Goal: Task Accomplishment & Management: Use online tool/utility

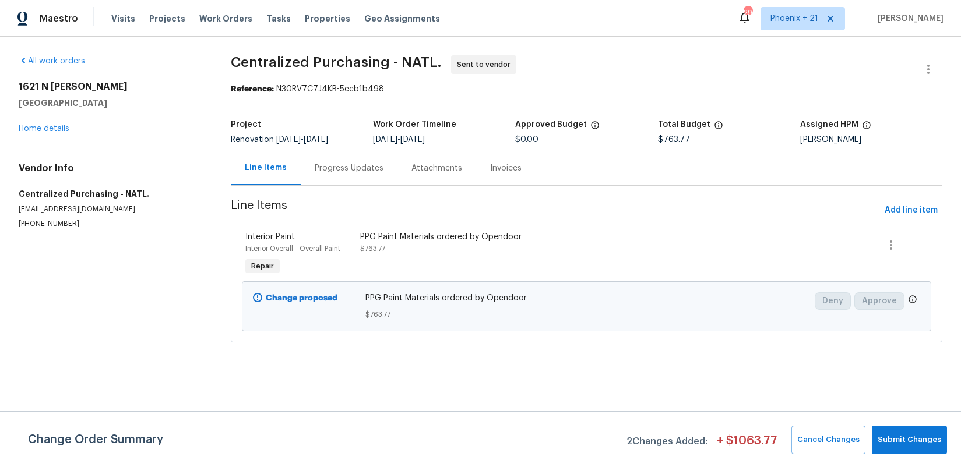
click at [225, 17] on span "Work Orders" at bounding box center [225, 19] width 53 height 12
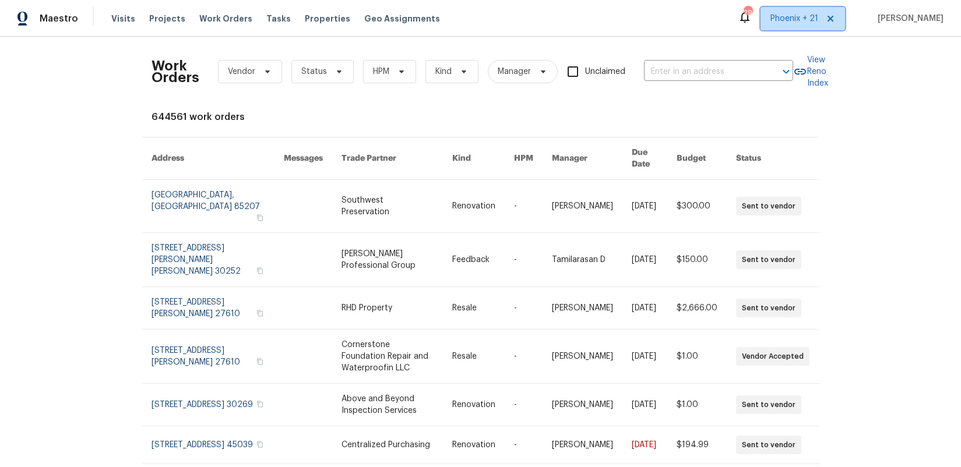
click at [804, 27] on span "Phoenix + 21" at bounding box center [802, 18] width 84 height 23
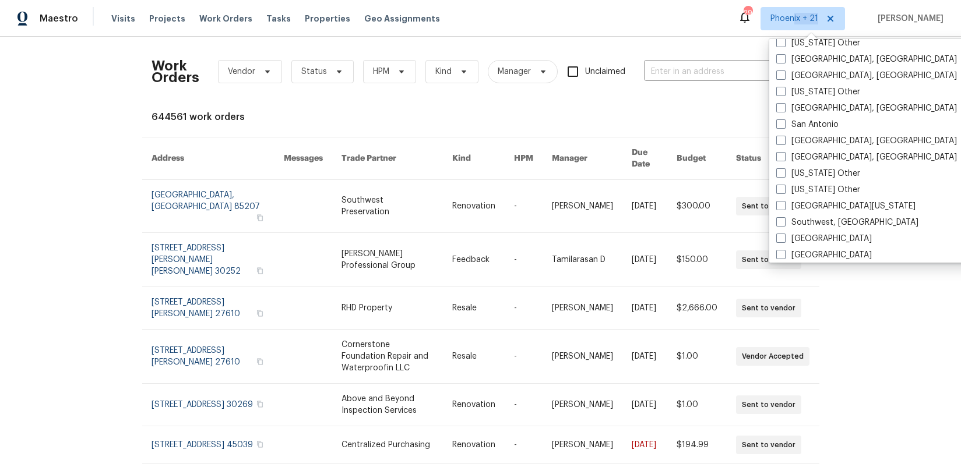
scroll to position [1510, 0]
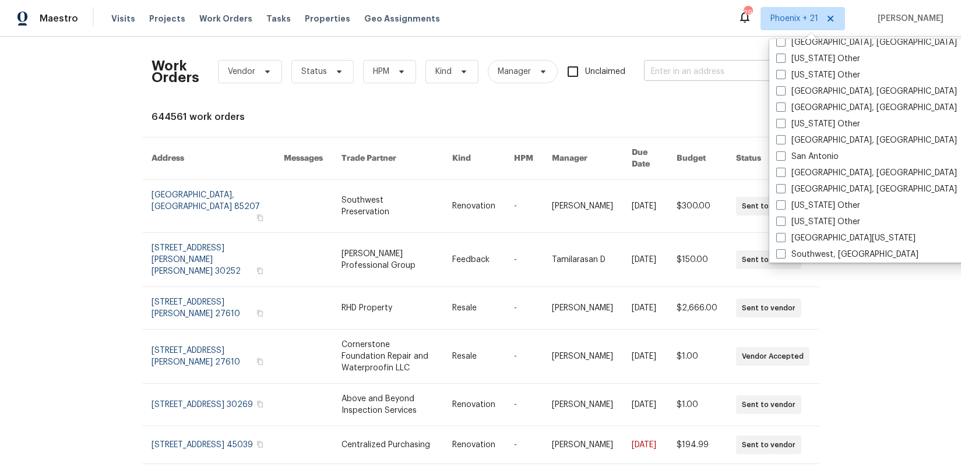
click at [714, 73] on input "text" at bounding box center [702, 72] width 117 height 18
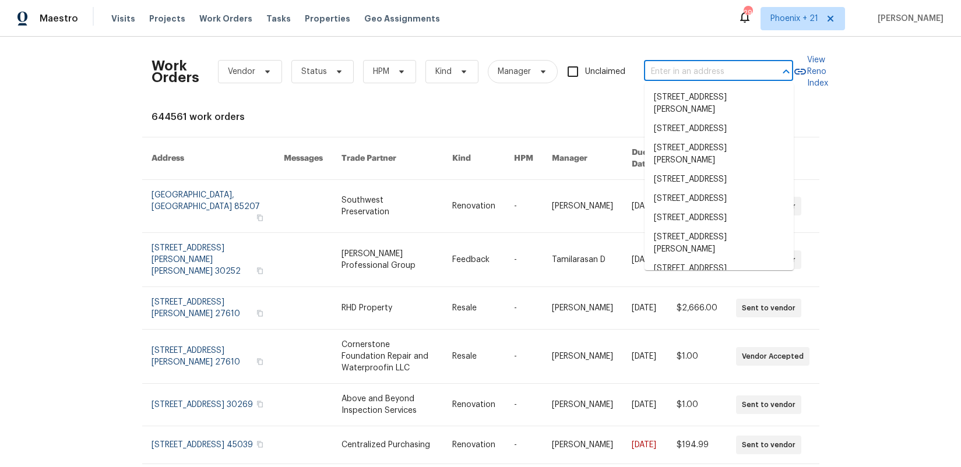
paste input "[STREET_ADDRESS][PERSON_NAME]"
type input "[STREET_ADDRESS][PERSON_NAME]"
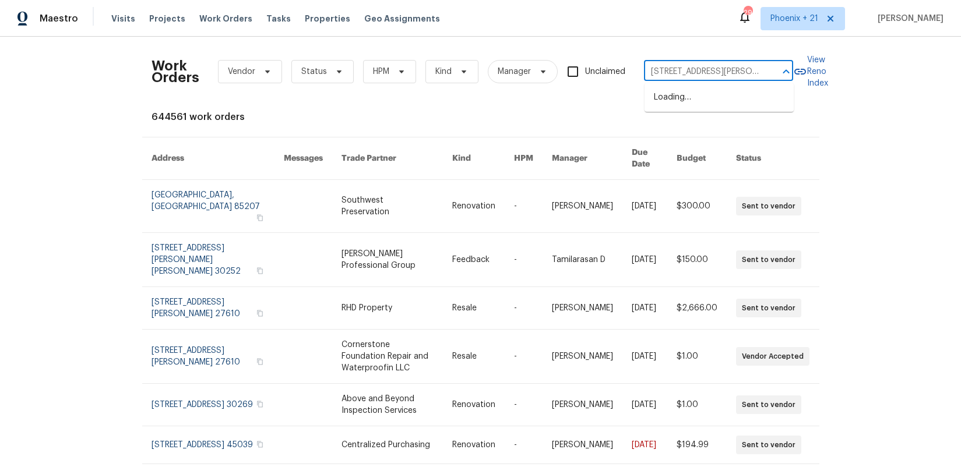
scroll to position [0, 19]
click at [711, 104] on li "[STREET_ADDRESS][PERSON_NAME]" at bounding box center [718, 103] width 149 height 31
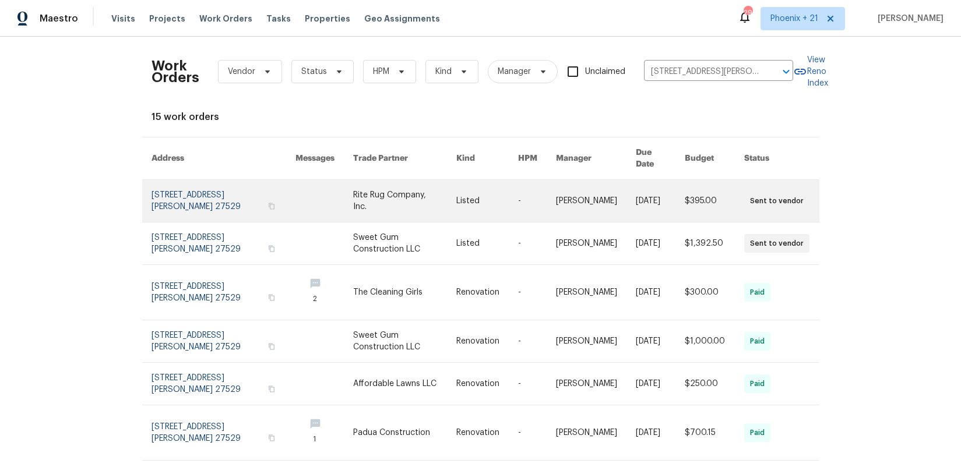
click at [423, 204] on link at bounding box center [404, 201] width 103 height 42
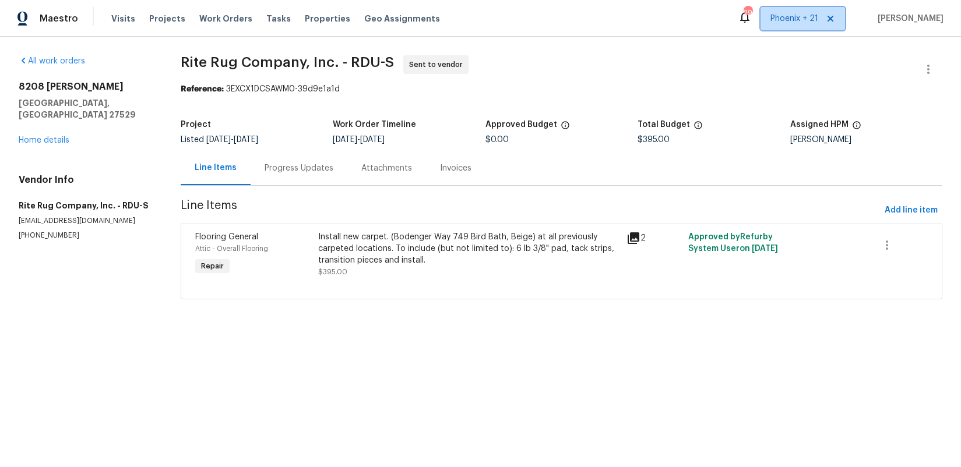
drag, startPoint x: 816, startPoint y: 25, endPoint x: 821, endPoint y: 35, distance: 11.5
click at [816, 25] on span "Phoenix + 21" at bounding box center [802, 18] width 84 height 23
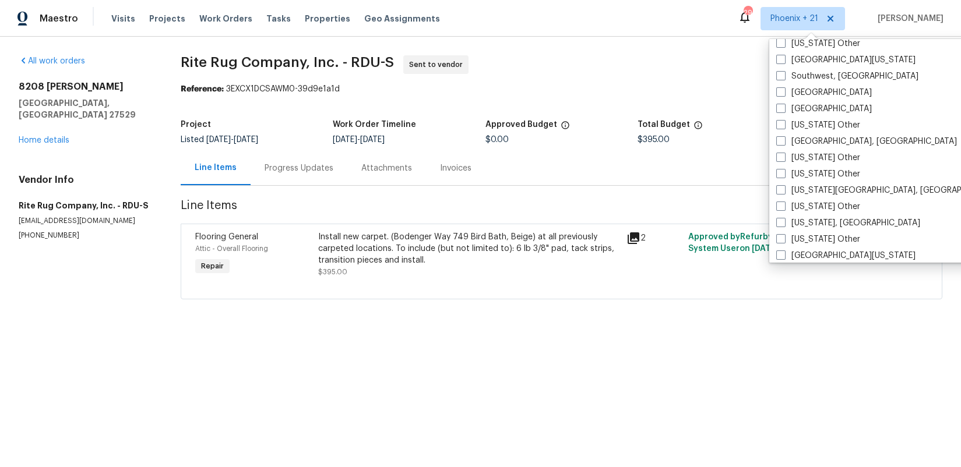
scroll to position [1759, 0]
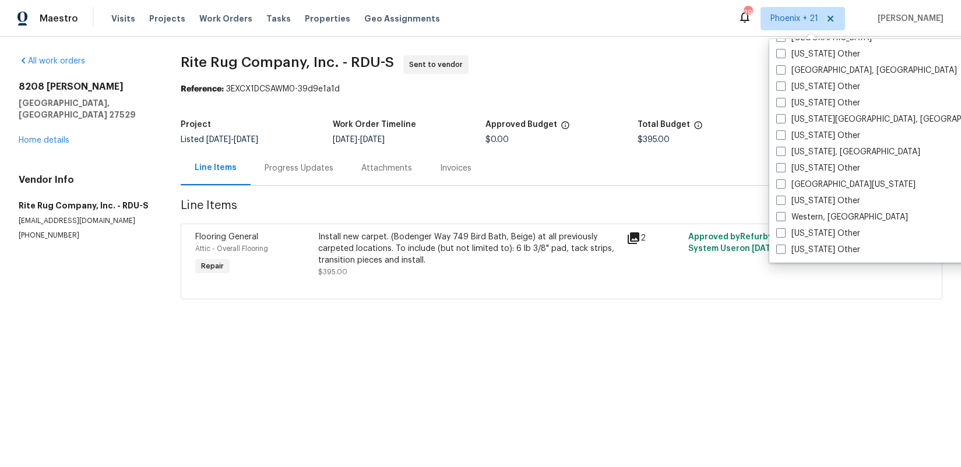
click at [761, 113] on section "Rite Rug Company, Inc. - RDU-S Sent to vendor Reference: 3EXCX1DCSAWM0-39d9e1a1…" at bounding box center [561, 184] width 761 height 258
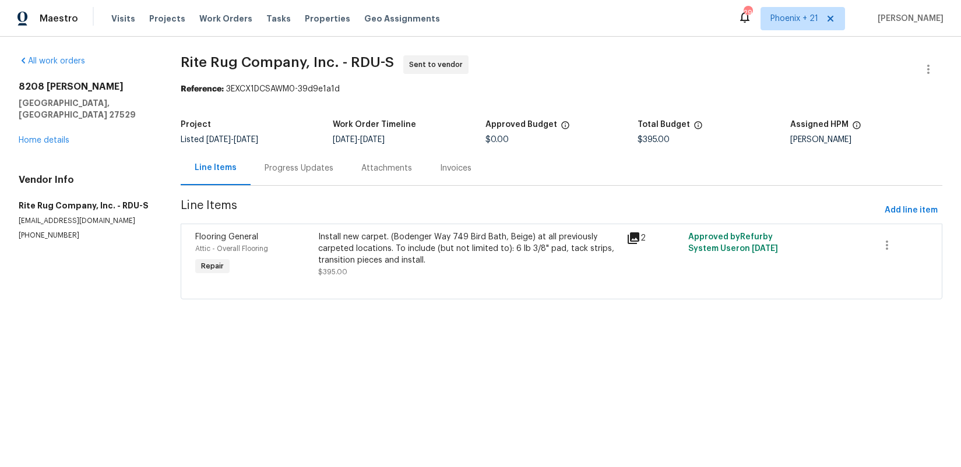
click at [199, 23] on span "Work Orders" at bounding box center [225, 19] width 53 height 12
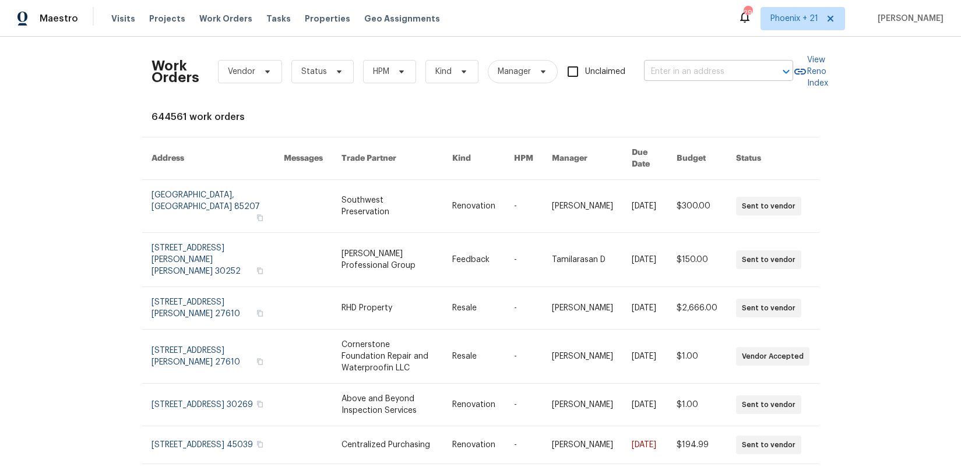
drag, startPoint x: 638, startPoint y: 56, endPoint x: 651, endPoint y: 66, distance: 16.2
click at [644, 62] on div "Work Orders Vendor Status HPM Kind Manager Unclaimed ​" at bounding box center [471, 71] width 641 height 51
click at [658, 69] on input "text" at bounding box center [702, 72] width 117 height 18
paste input "[STREET_ADDRESS][PERSON_NAME]"
type input "[STREET_ADDRESS][PERSON_NAME]"
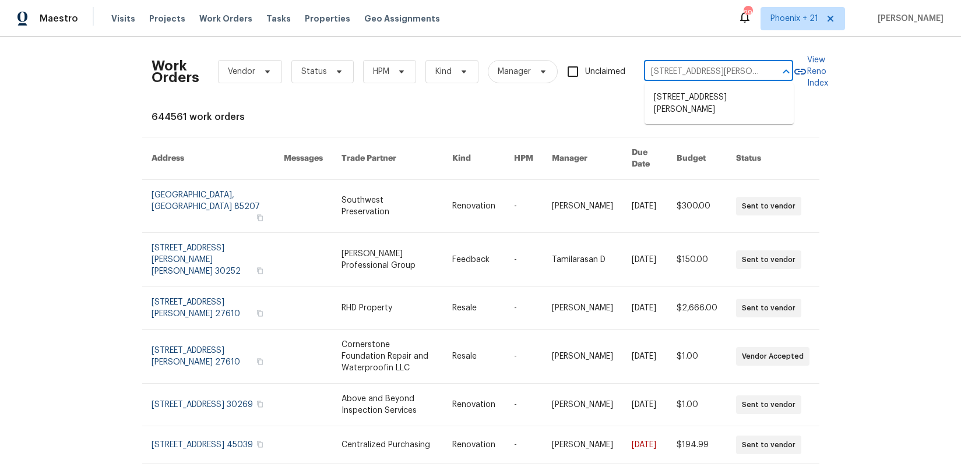
scroll to position [0, 19]
click at [672, 104] on li "[STREET_ADDRESS][PERSON_NAME]" at bounding box center [718, 103] width 149 height 31
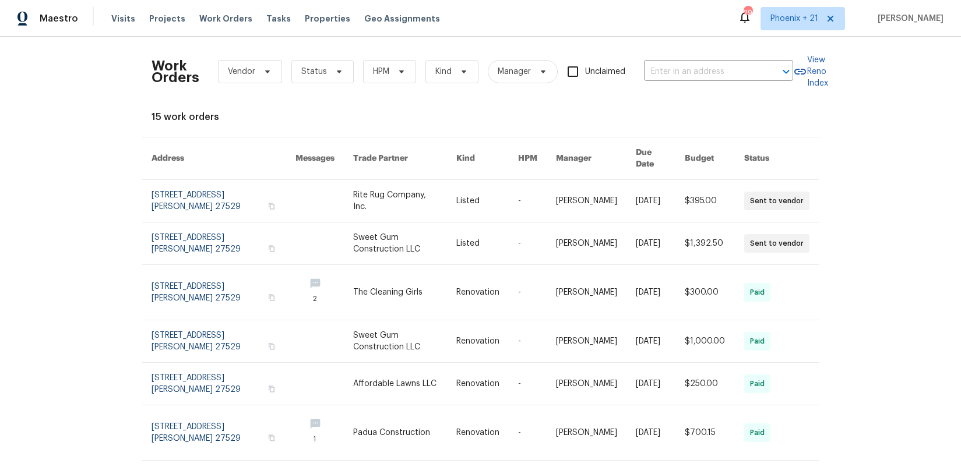
type input "[STREET_ADDRESS][PERSON_NAME]"
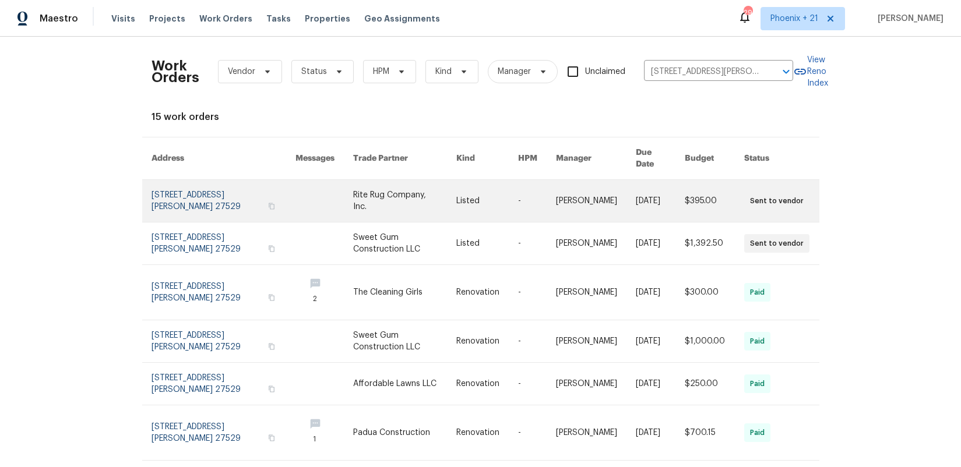
click at [407, 186] on link at bounding box center [404, 201] width 103 height 42
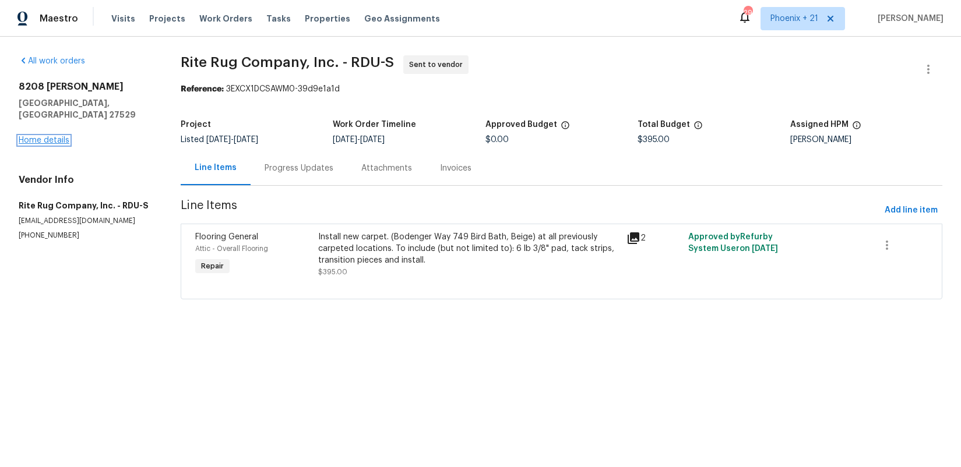
click at [44, 136] on link "Home details" at bounding box center [44, 140] width 51 height 8
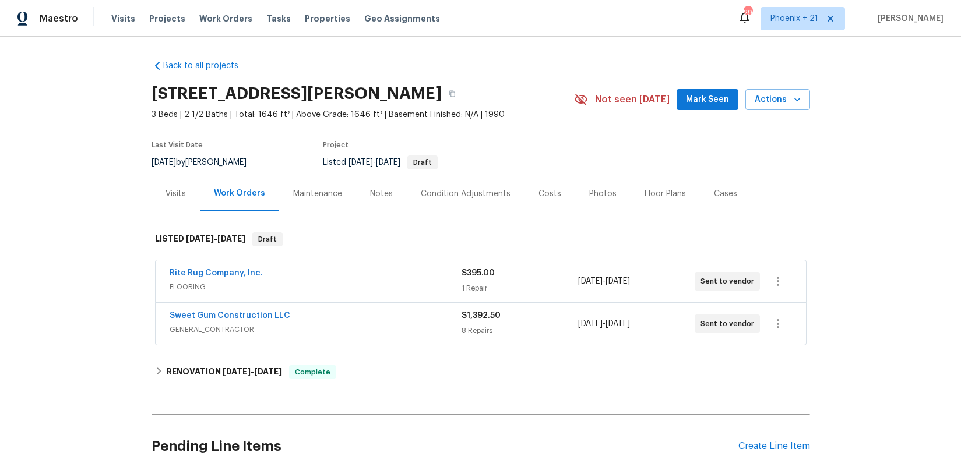
scroll to position [97, 0]
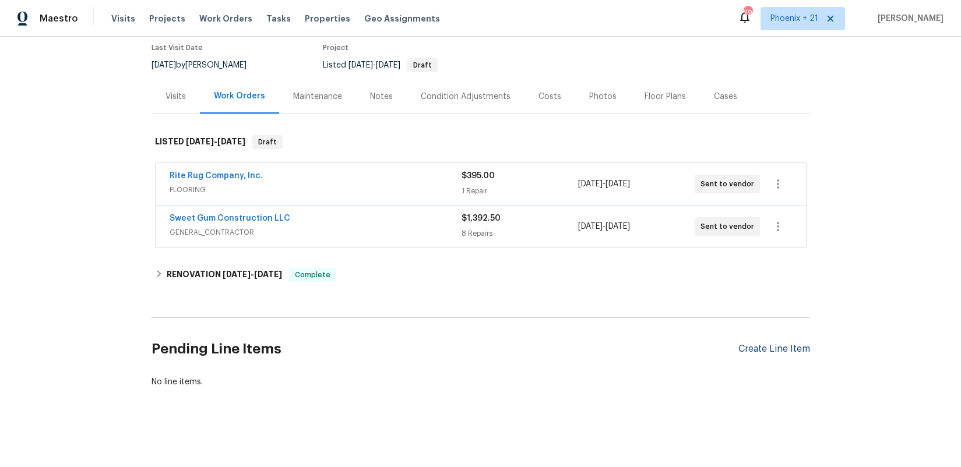
click at [764, 344] on div "Create Line Item" at bounding box center [774, 349] width 72 height 11
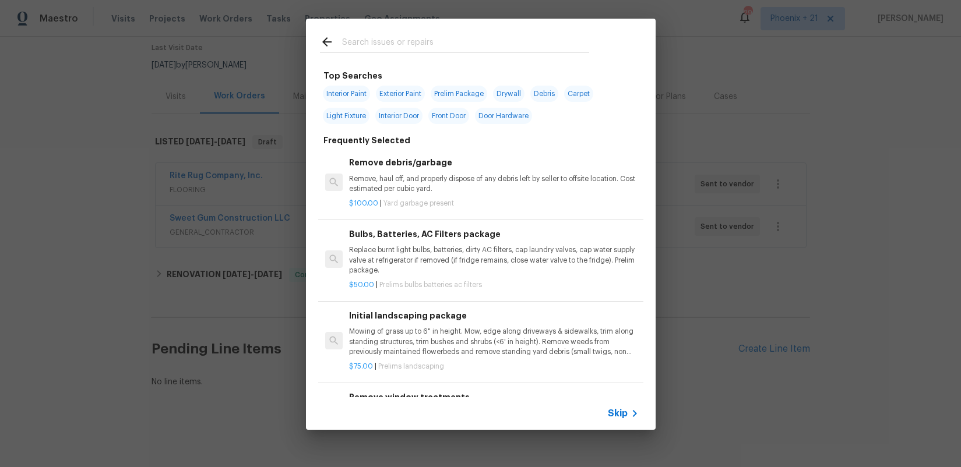
drag, startPoint x: 415, startPoint y: 32, endPoint x: 417, endPoint y: 38, distance: 6.1
click at [415, 33] on div at bounding box center [454, 42] width 297 height 46
click at [417, 38] on input "text" at bounding box center [465, 43] width 247 height 17
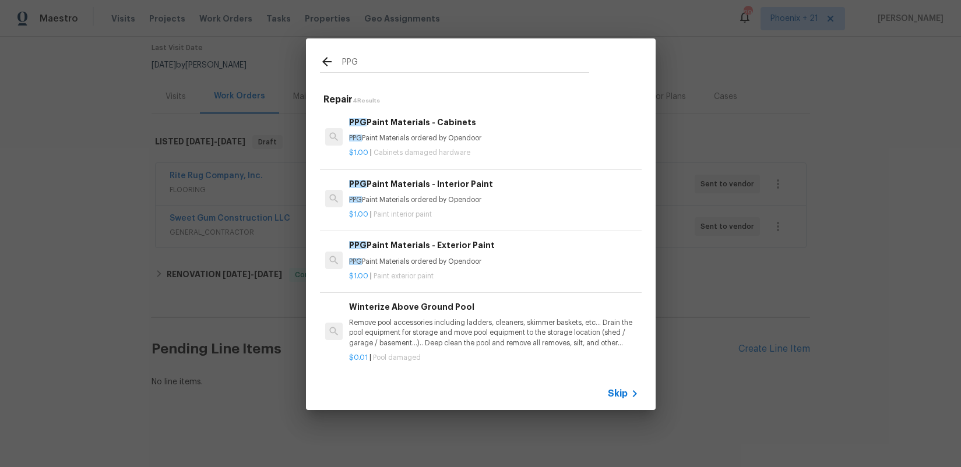
type input "PPG"
click at [468, 150] on p "$1.00 | Cabinets damaged hardware" at bounding box center [493, 153] width 289 height 10
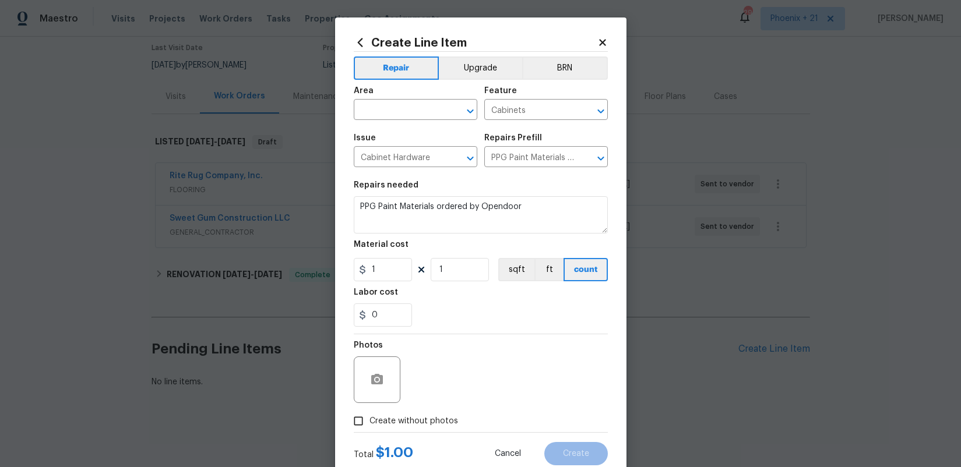
click at [362, 41] on icon at bounding box center [360, 42] width 13 height 13
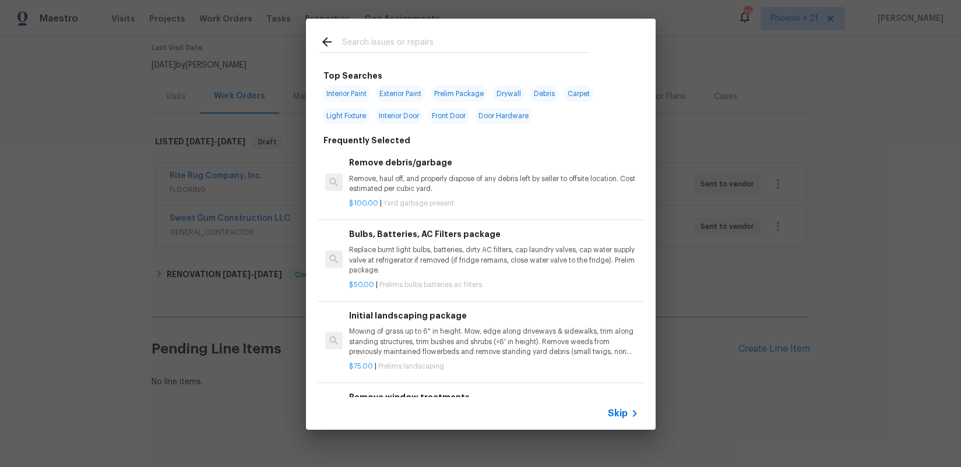
click at [392, 43] on input "text" at bounding box center [465, 43] width 247 height 17
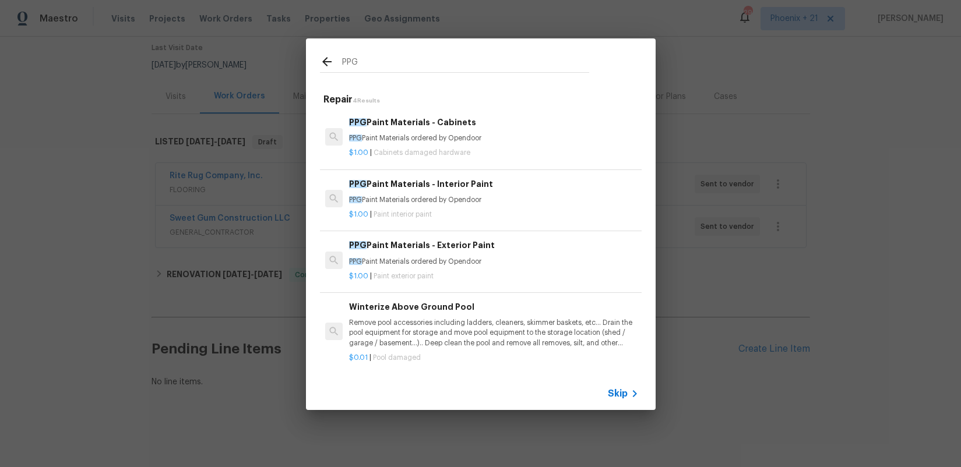
type input "PPG"
click at [474, 209] on div "$1.00 | Paint interior paint" at bounding box center [493, 212] width 289 height 15
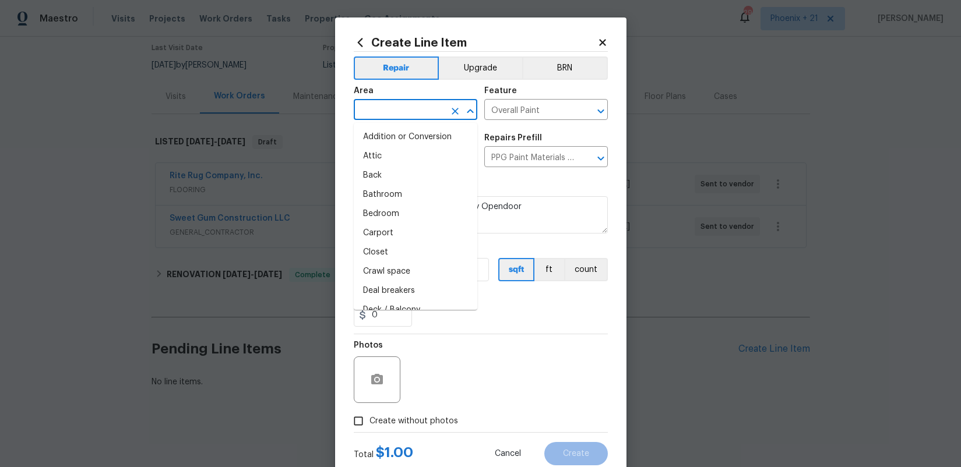
click at [386, 117] on input "text" at bounding box center [399, 111] width 91 height 18
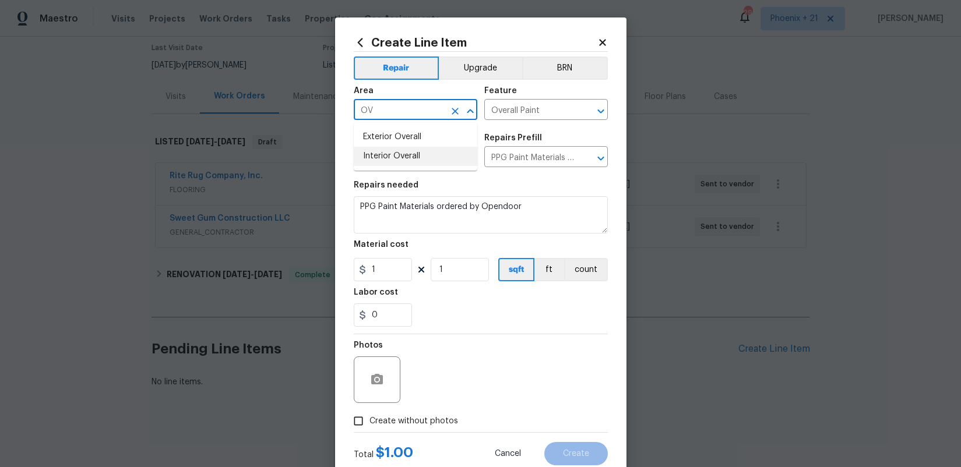
click at [413, 160] on li "Interior Overall" at bounding box center [415, 156] width 123 height 19
type input "Interior Overall"
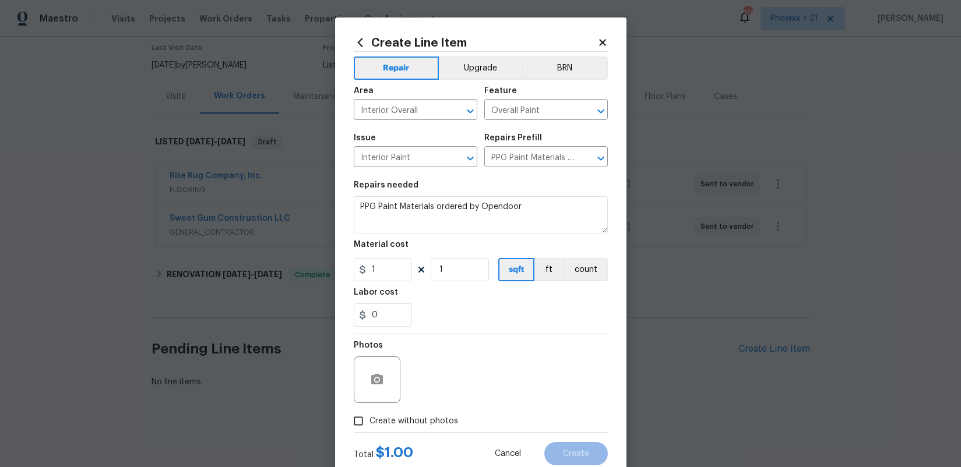
drag, startPoint x: 492, startPoint y: 355, endPoint x: 408, endPoint y: 286, distance: 108.8
click at [483, 351] on div "Photos" at bounding box center [481, 372] width 254 height 76
drag, startPoint x: 369, startPoint y: 260, endPoint x: 383, endPoint y: 263, distance: 14.3
click at [369, 260] on input "1" at bounding box center [383, 269] width 58 height 23
click at [361, 263] on input "1" at bounding box center [383, 269] width 58 height 23
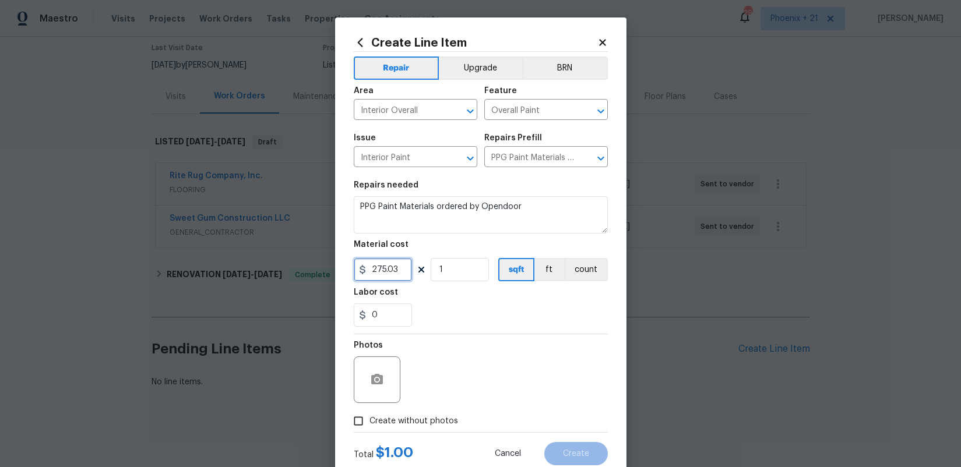
type input "275.03"
click at [414, 425] on span "Create without photos" at bounding box center [413, 421] width 89 height 12
click at [369, 425] on input "Create without photos" at bounding box center [358, 421] width 22 height 22
checkbox input "true"
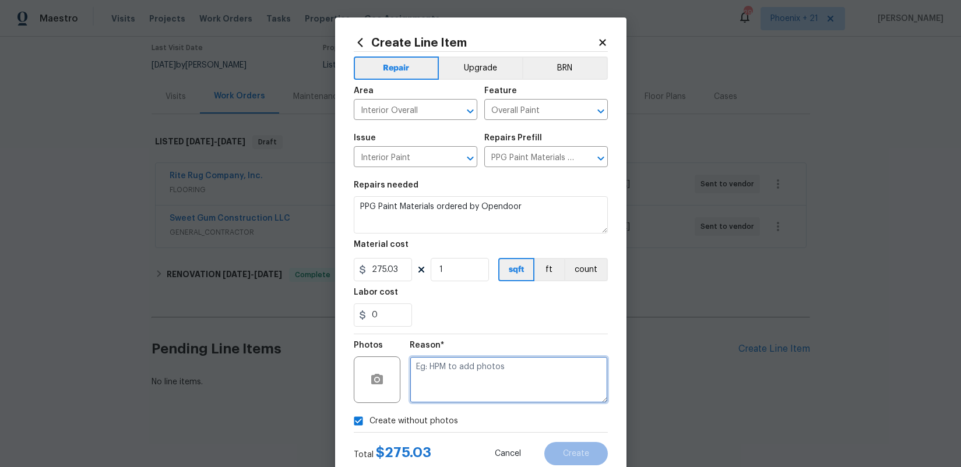
click at [436, 391] on textarea at bounding box center [509, 380] width 198 height 47
type textarea "NA"
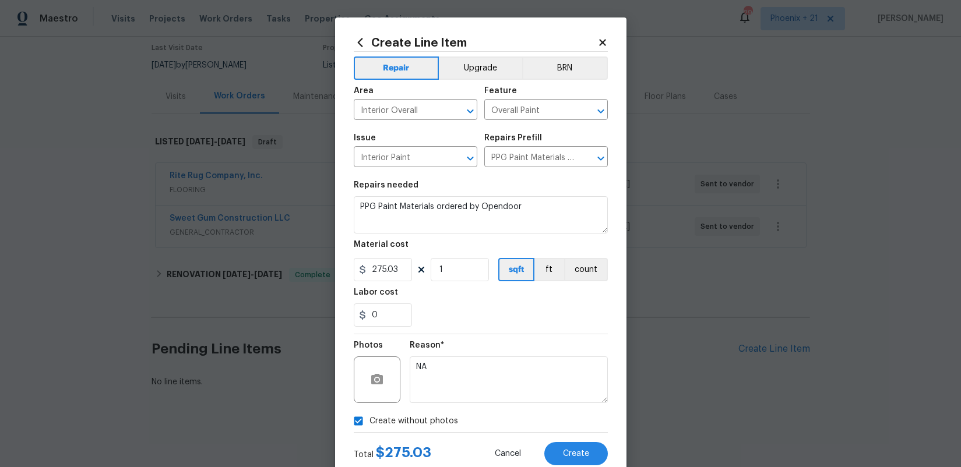
click at [508, 348] on div "Reason*" at bounding box center [509, 348] width 198 height 15
click at [571, 449] on button "Create" at bounding box center [575, 453] width 63 height 23
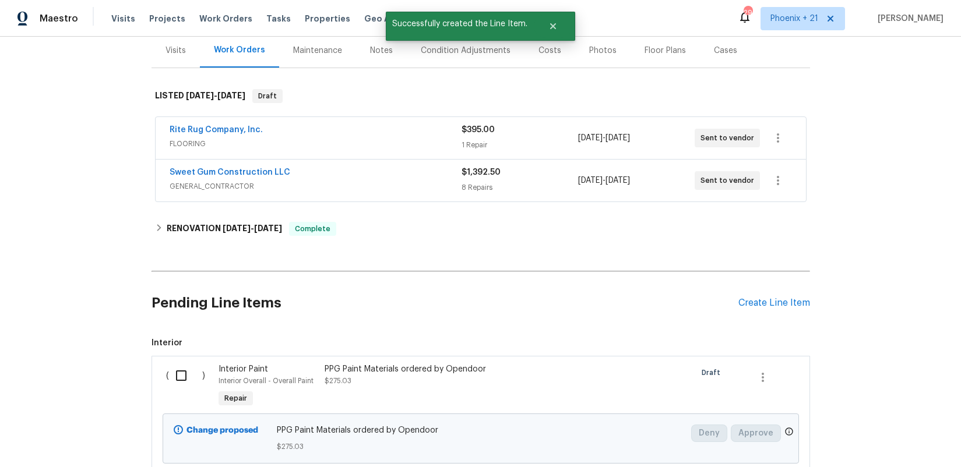
scroll to position [183, 0]
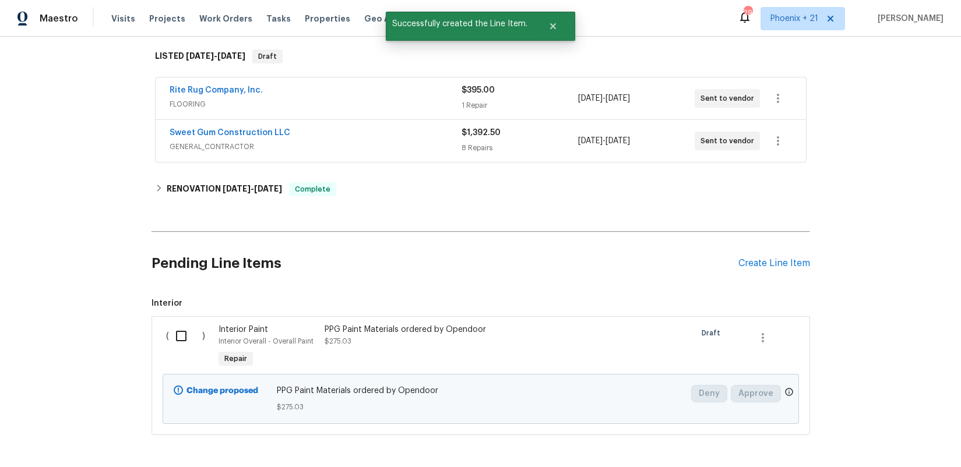
click at [173, 353] on div "( )" at bounding box center [189, 347] width 53 height 54
drag, startPoint x: 180, startPoint y: 339, endPoint x: 322, endPoint y: 379, distance: 147.7
click at [180, 339] on input "checkbox" at bounding box center [185, 336] width 33 height 24
checkbox input "true"
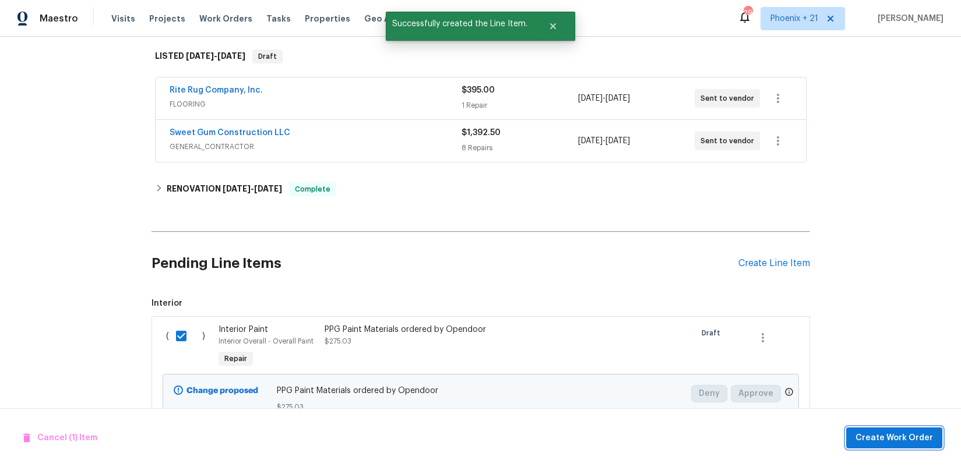
click at [870, 437] on span "Create Work Order" at bounding box center [893, 438] width 77 height 15
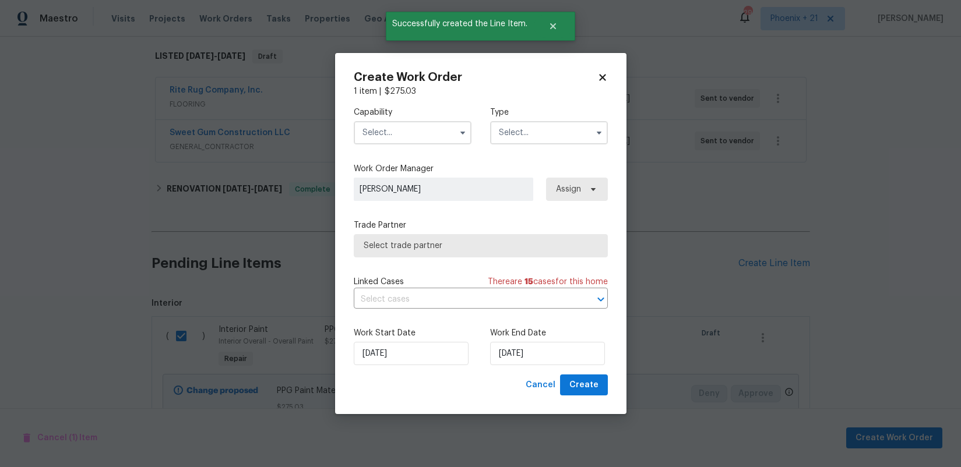
drag, startPoint x: 401, startPoint y: 128, endPoint x: 404, endPoint y: 137, distance: 10.2
click at [401, 128] on input "text" at bounding box center [413, 132] width 118 height 23
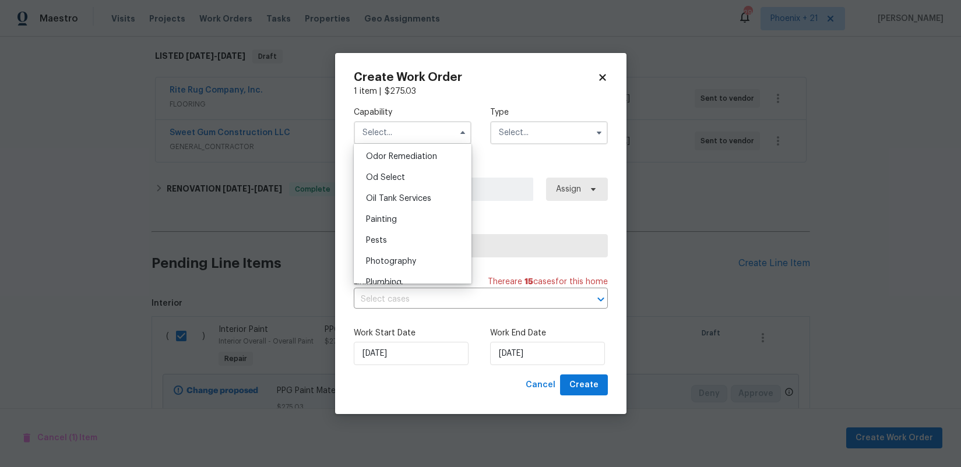
scroll to position [928, 0]
click at [400, 201] on div "Painting" at bounding box center [413, 207] width 112 height 21
type input "Painting"
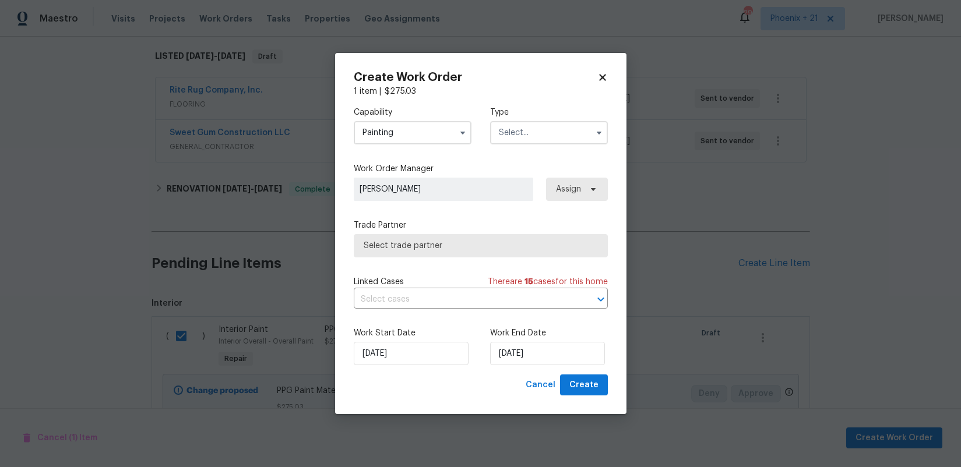
drag, startPoint x: 531, startPoint y: 133, endPoint x: 530, endPoint y: 139, distance: 6.1
click at [531, 133] on input "text" at bounding box center [549, 132] width 118 height 23
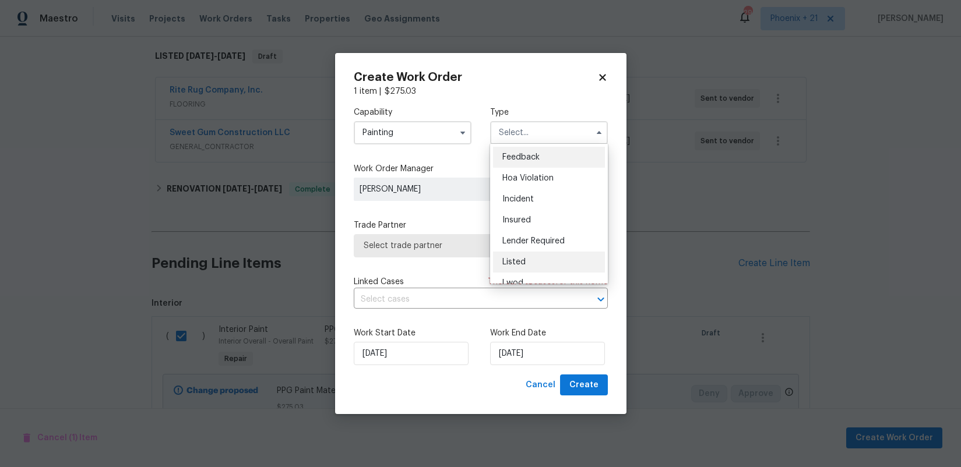
scroll to position [139, 0]
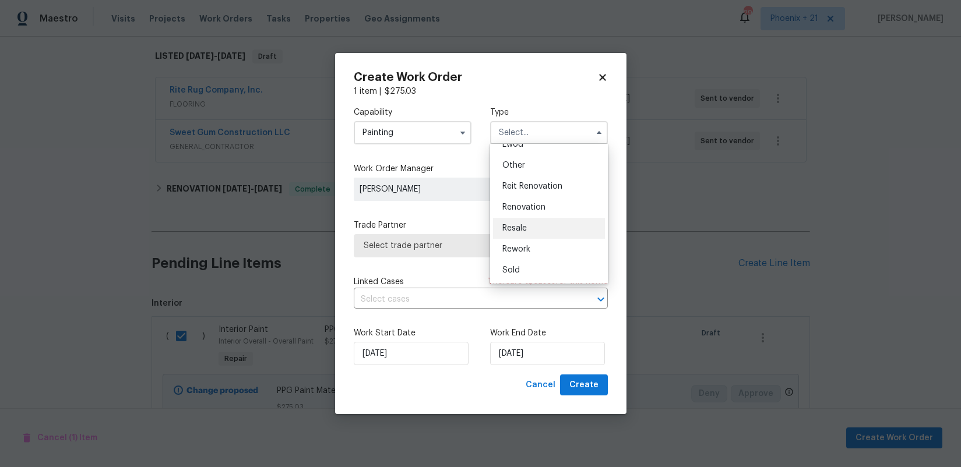
click at [532, 224] on div "Resale" at bounding box center [549, 228] width 112 height 21
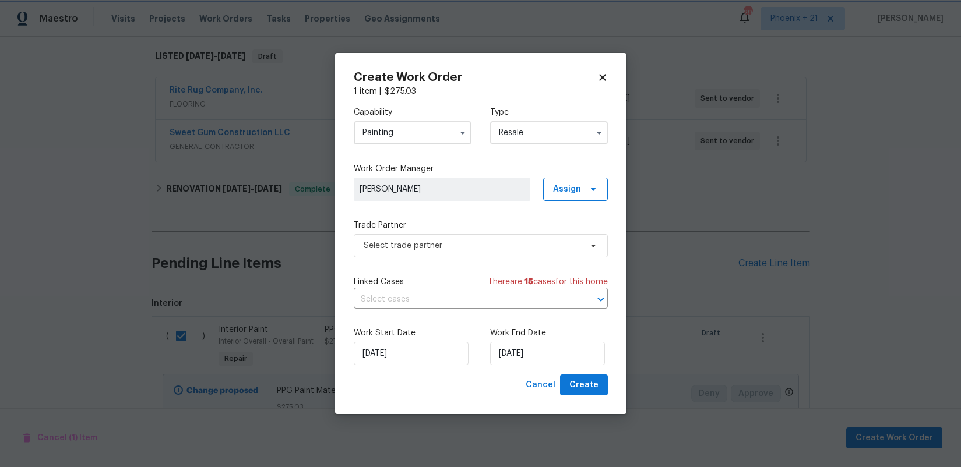
scroll to position [0, 0]
click at [519, 135] on input "Resale" at bounding box center [549, 132] width 118 height 23
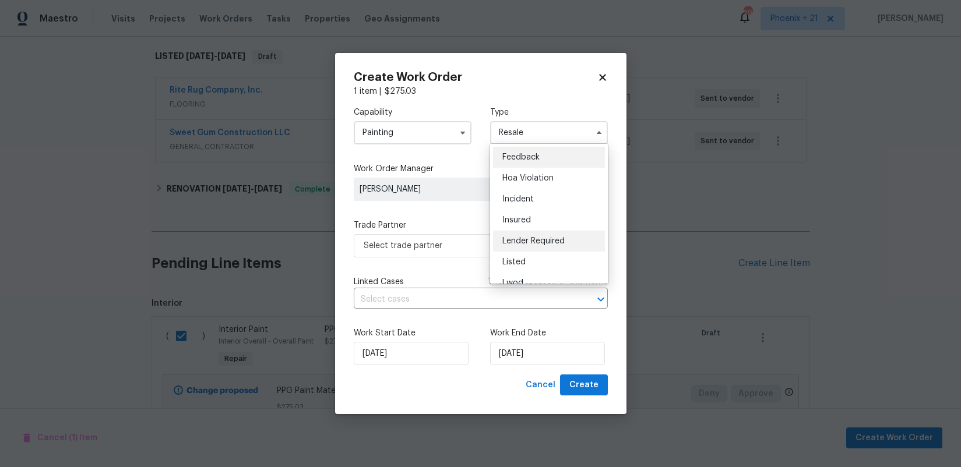
scroll to position [139, 0]
drag, startPoint x: 535, startPoint y: 213, endPoint x: 542, endPoint y: 211, distance: 6.5
click at [535, 213] on div "Renovation" at bounding box center [549, 207] width 112 height 21
type input "Renovation"
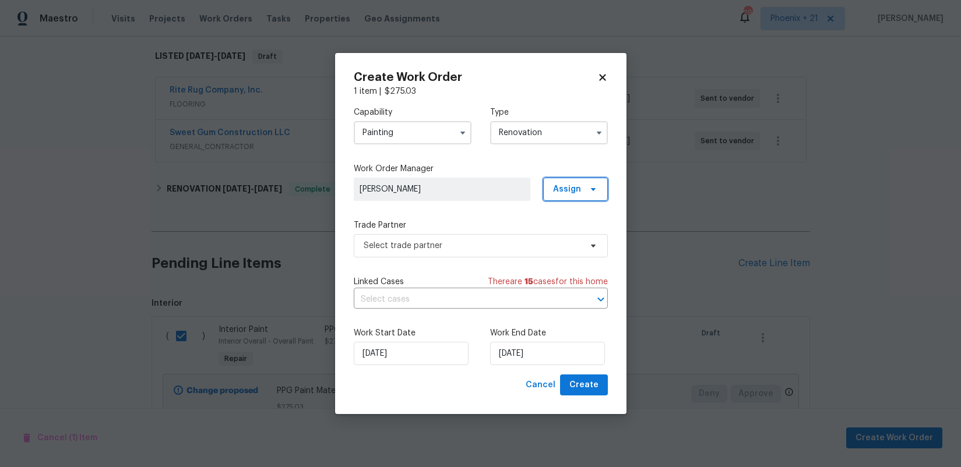
click at [581, 190] on span "Assign" at bounding box center [575, 189] width 65 height 23
click at [574, 241] on div "Assign to me" at bounding box center [577, 238] width 51 height 12
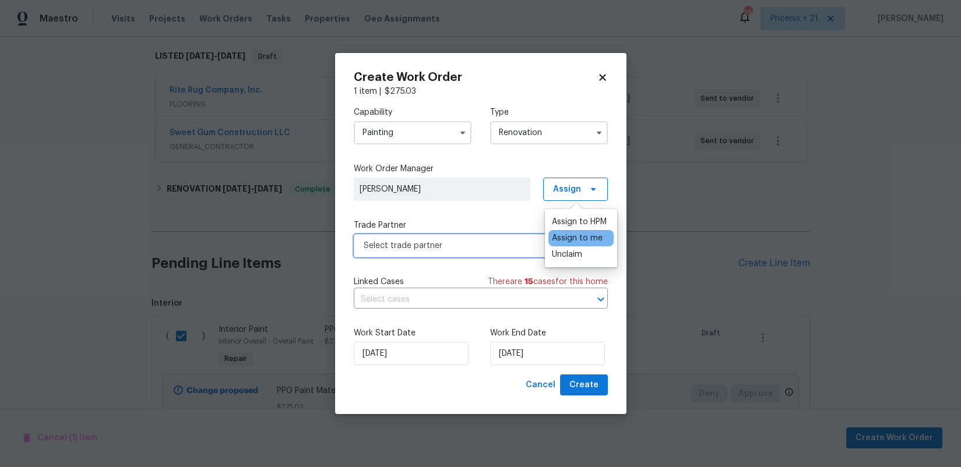
click at [449, 247] on span "Select trade partner" at bounding box center [472, 246] width 217 height 12
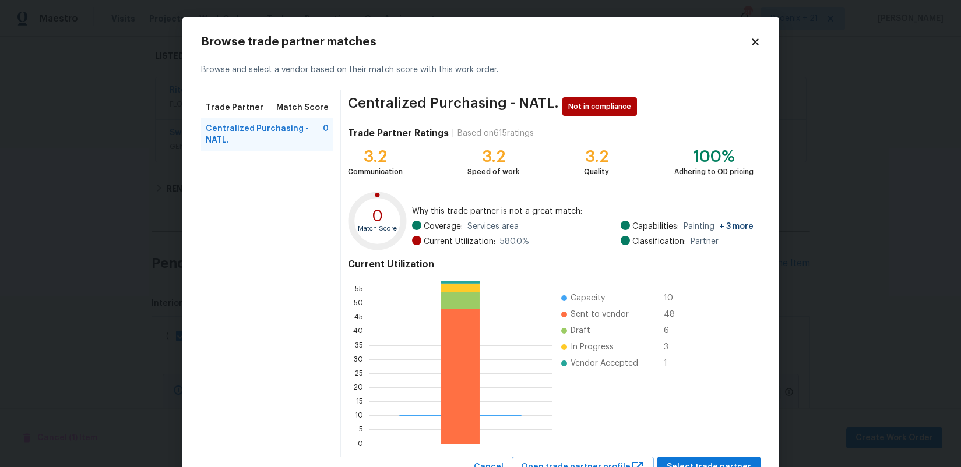
scroll to position [47, 0]
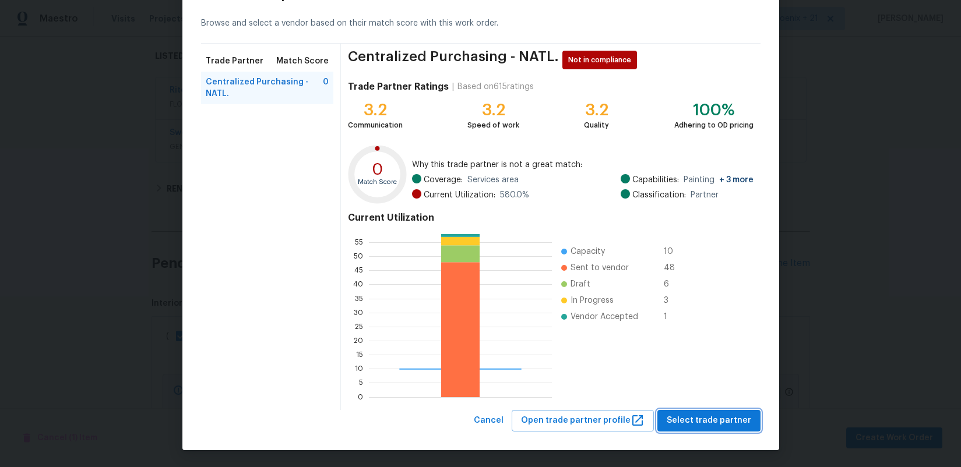
click at [679, 413] on button "Select trade partner" at bounding box center [708, 421] width 103 height 22
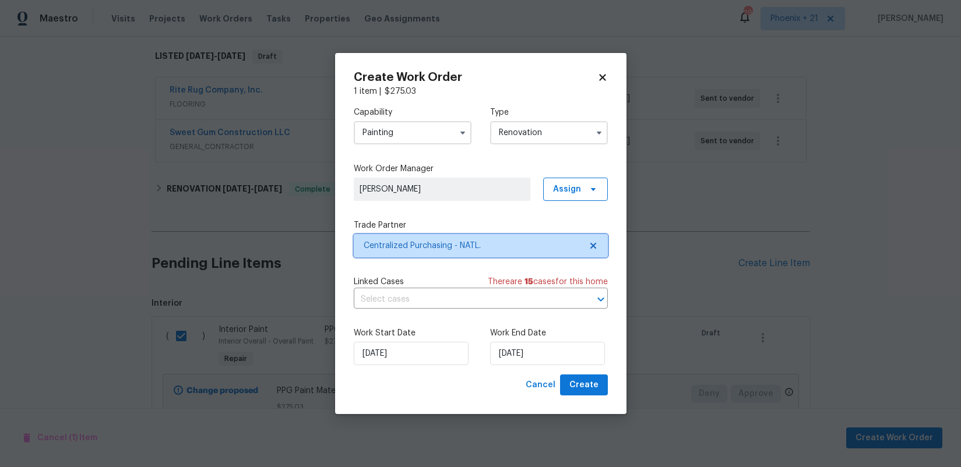
scroll to position [0, 0]
click at [581, 391] on span "Create" at bounding box center [583, 385] width 29 height 15
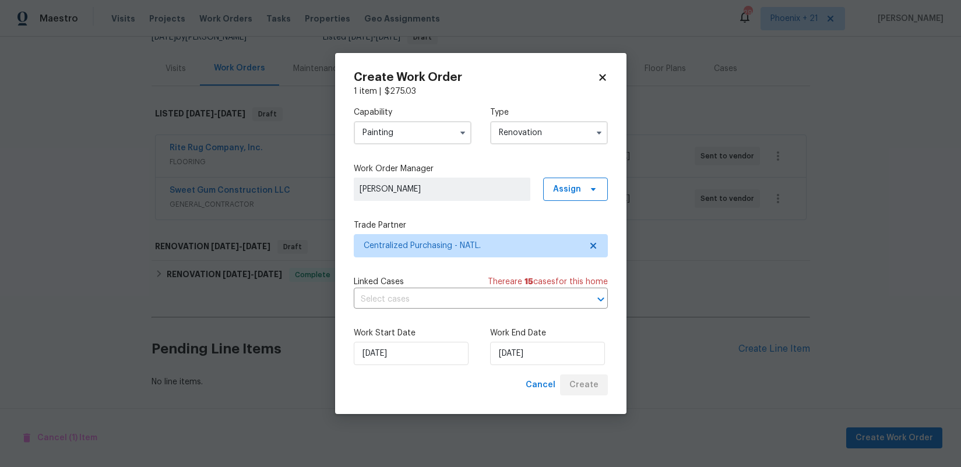
scroll to position [125, 0]
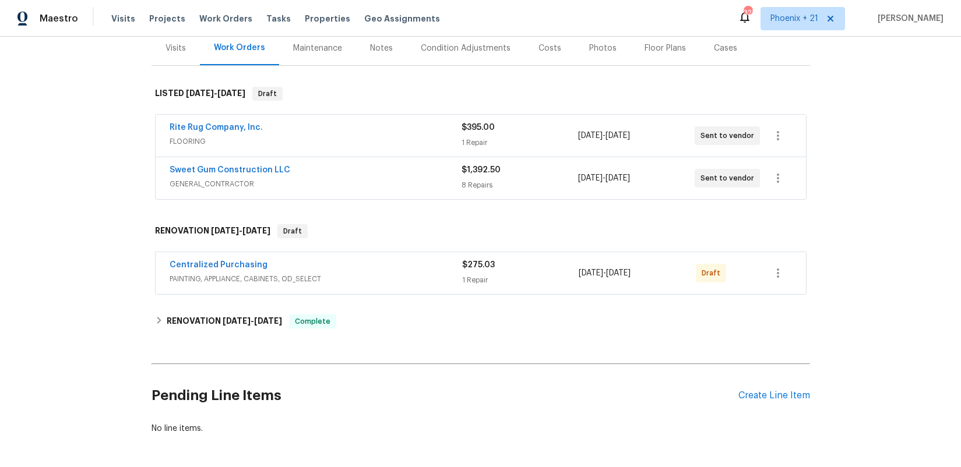
scroll to position [184, 0]
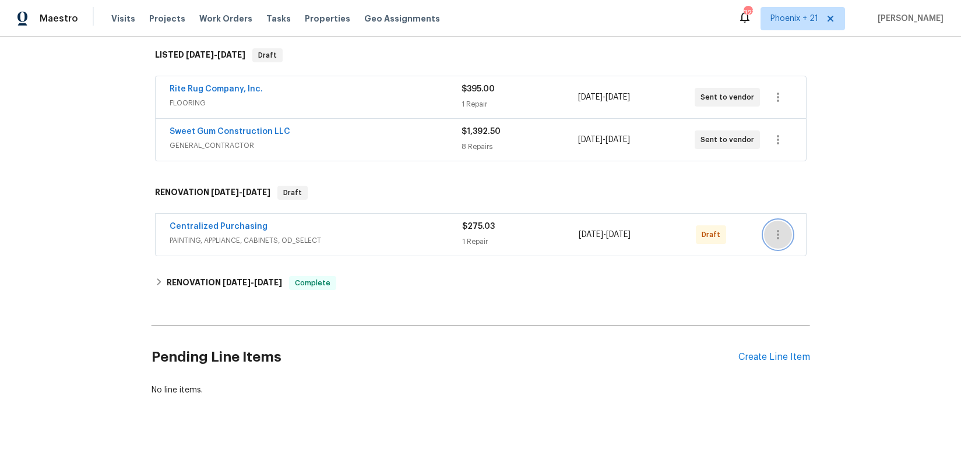
click at [778, 228] on icon "button" at bounding box center [778, 235] width 14 height 14
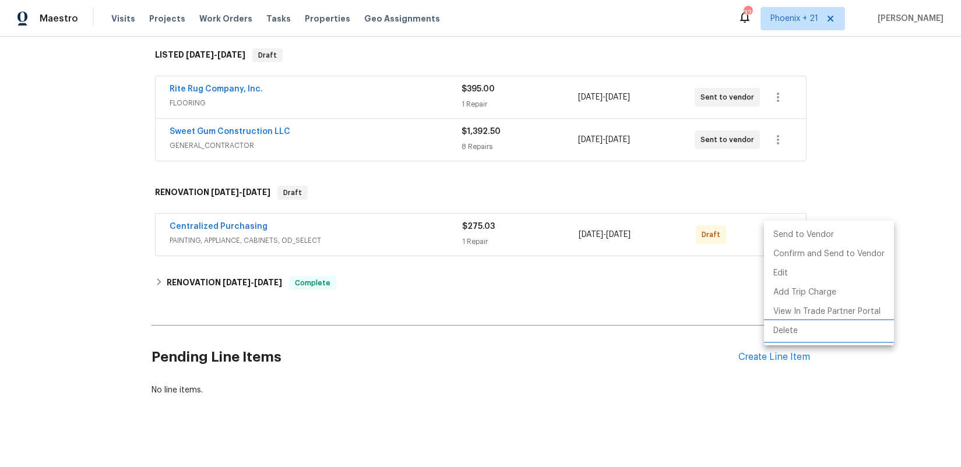
click at [786, 338] on li "Delete" at bounding box center [829, 331] width 130 height 19
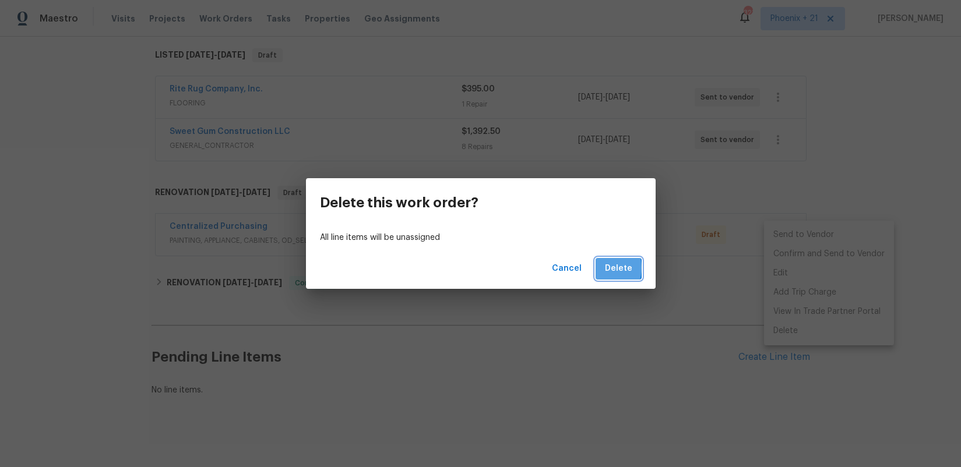
click at [601, 267] on button "Delete" at bounding box center [618, 269] width 46 height 22
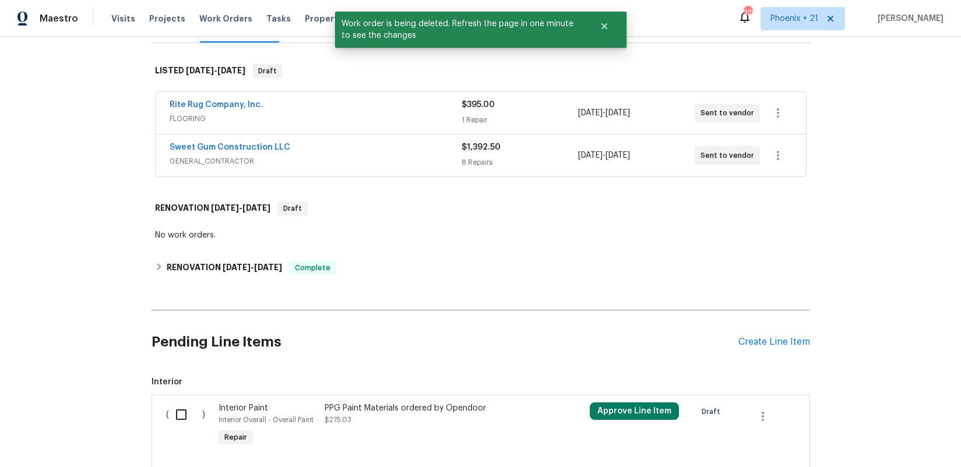
scroll to position [251, 0]
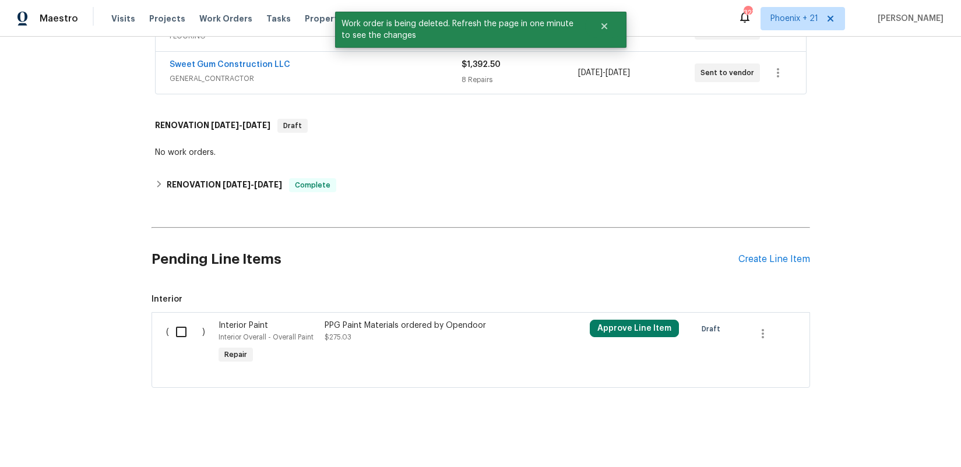
drag, startPoint x: 189, startPoint y: 338, endPoint x: 217, endPoint y: 347, distance: 29.3
click at [189, 338] on input "checkbox" at bounding box center [185, 332] width 33 height 24
checkbox input "true"
click at [864, 439] on span "Create Work Order" at bounding box center [893, 438] width 77 height 15
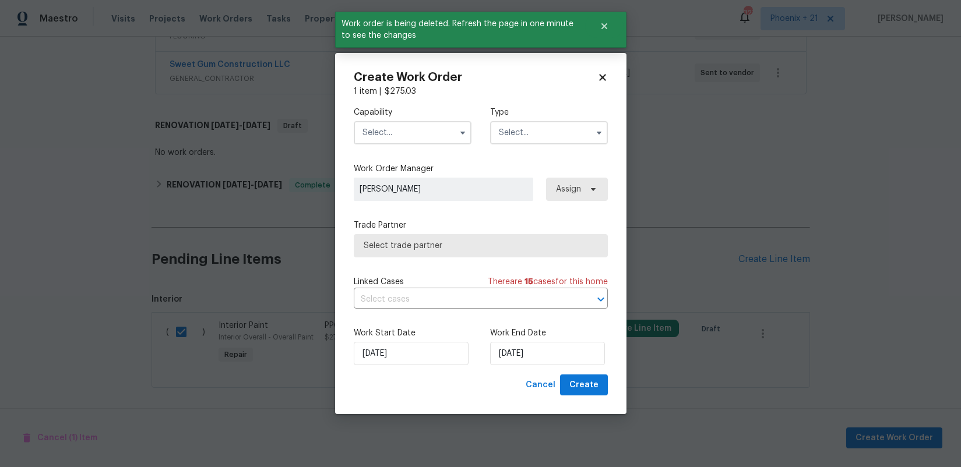
drag, startPoint x: 376, startPoint y: 130, endPoint x: 376, endPoint y: 142, distance: 11.7
click at [376, 131] on input "text" at bounding box center [413, 132] width 118 height 23
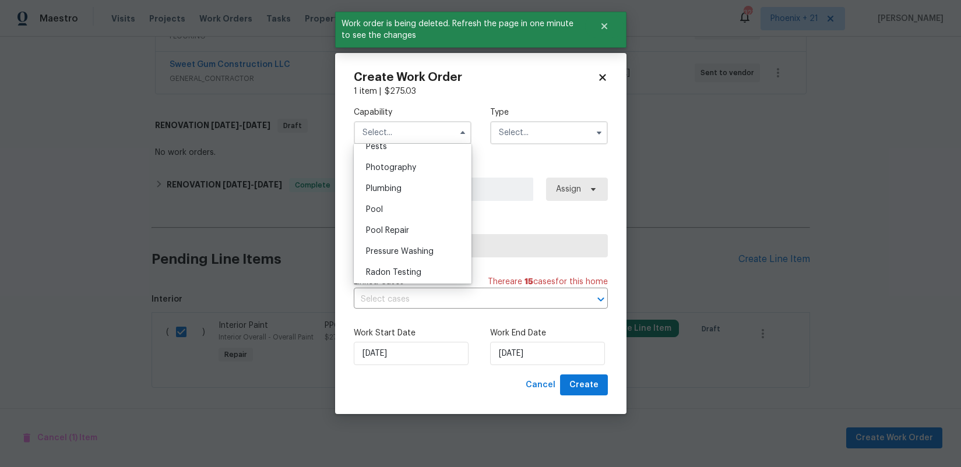
scroll to position [964, 0]
click at [390, 181] on div "Painting" at bounding box center [413, 171] width 112 height 21
type input "Painting"
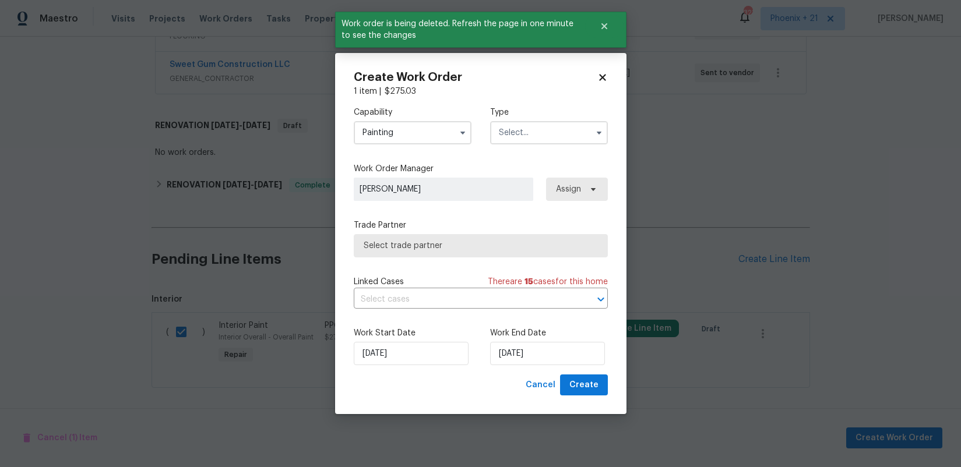
click at [530, 137] on input "text" at bounding box center [549, 132] width 118 height 23
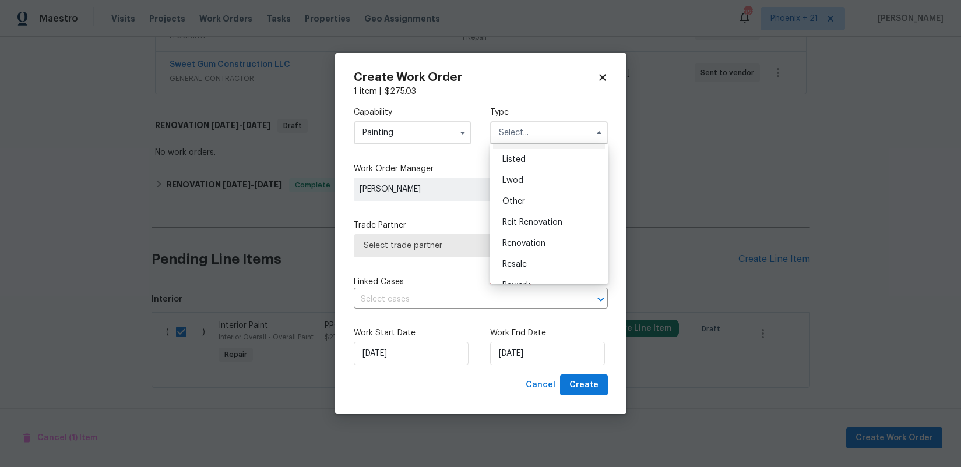
scroll to position [83, 0]
click at [539, 178] on div "Listed" at bounding box center [549, 178] width 112 height 21
type input "Listed"
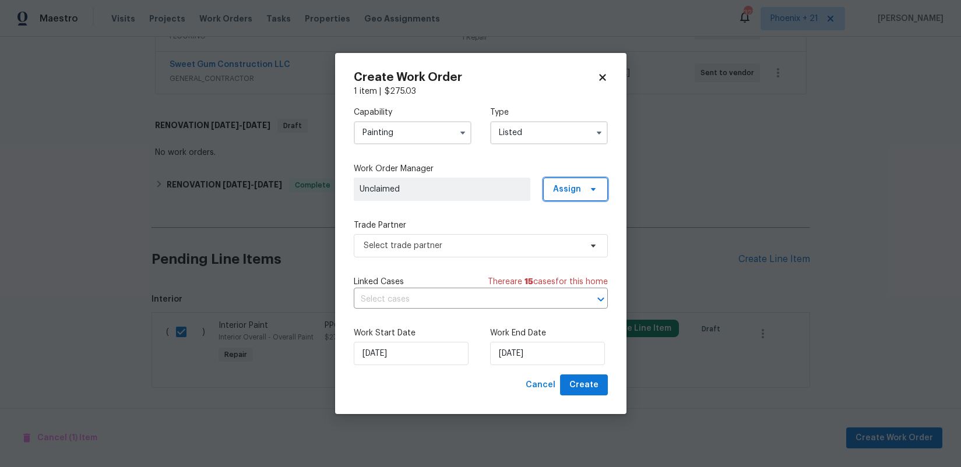
drag, startPoint x: 552, startPoint y: 196, endPoint x: 555, endPoint y: 190, distance: 6.3
click at [552, 195] on span "Assign" at bounding box center [575, 189] width 65 height 23
click at [566, 241] on div "Assign to me" at bounding box center [577, 238] width 51 height 12
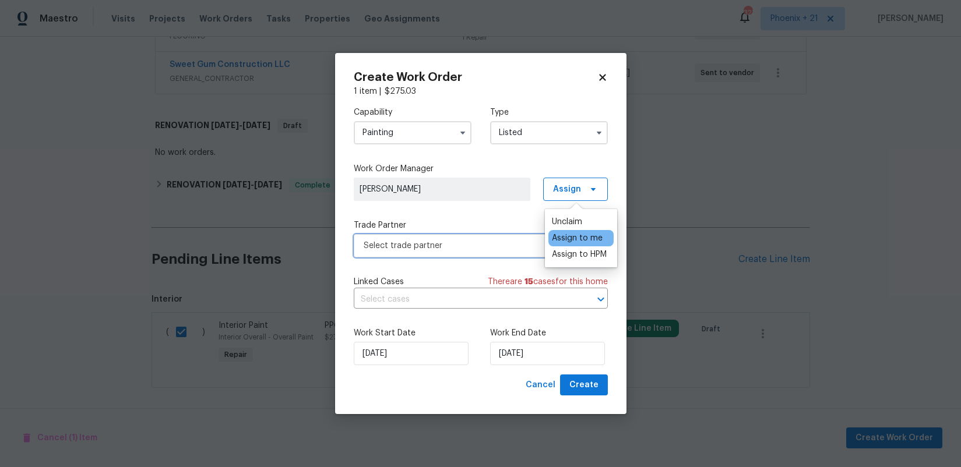
click at [473, 249] on span "Select trade partner" at bounding box center [472, 246] width 217 height 12
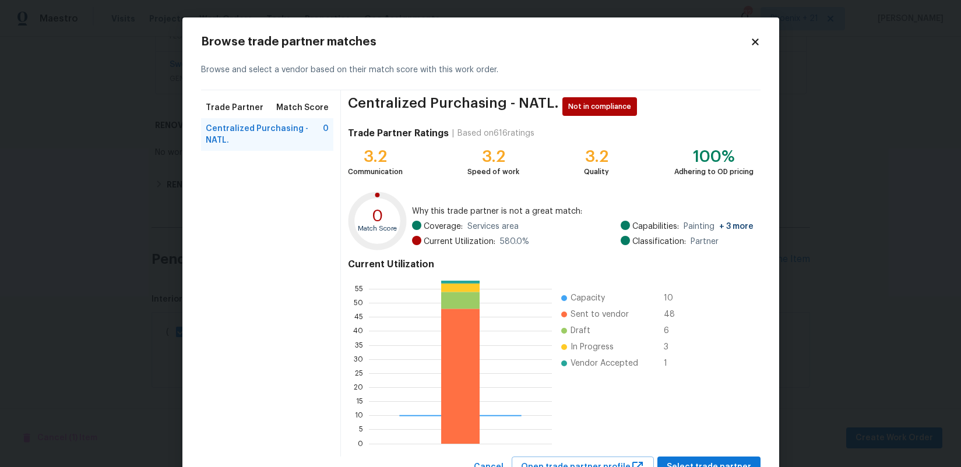
scroll to position [47, 0]
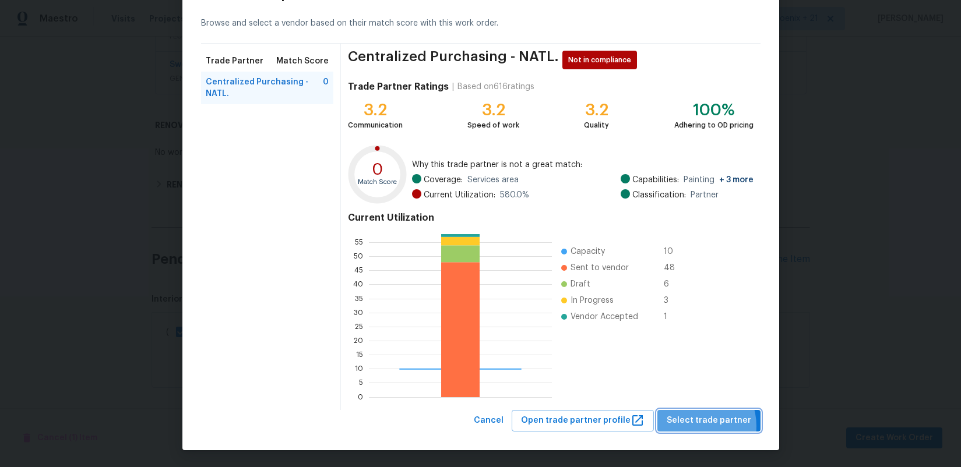
click at [697, 426] on span "Select trade partner" at bounding box center [708, 421] width 84 height 15
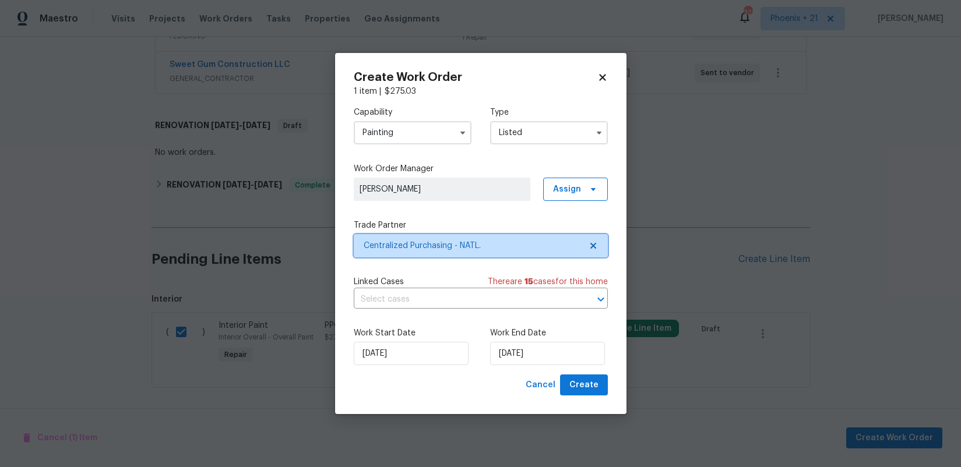
scroll to position [0, 0]
click at [596, 379] on span "Create" at bounding box center [583, 385] width 29 height 15
checkbox input "false"
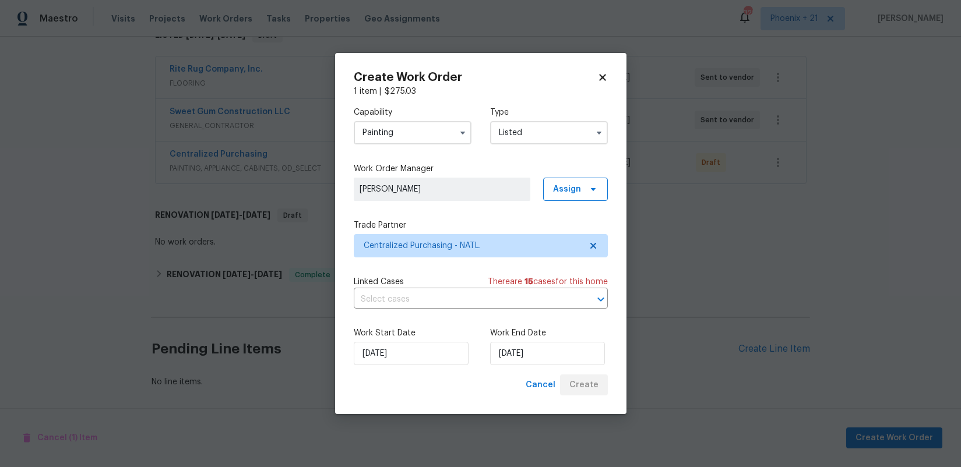
scroll to position [204, 0]
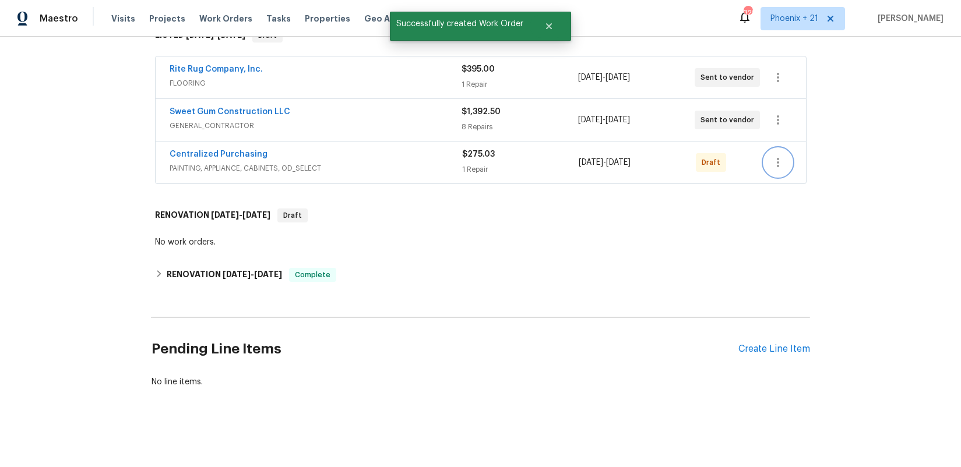
click at [772, 164] on icon "button" at bounding box center [778, 163] width 14 height 14
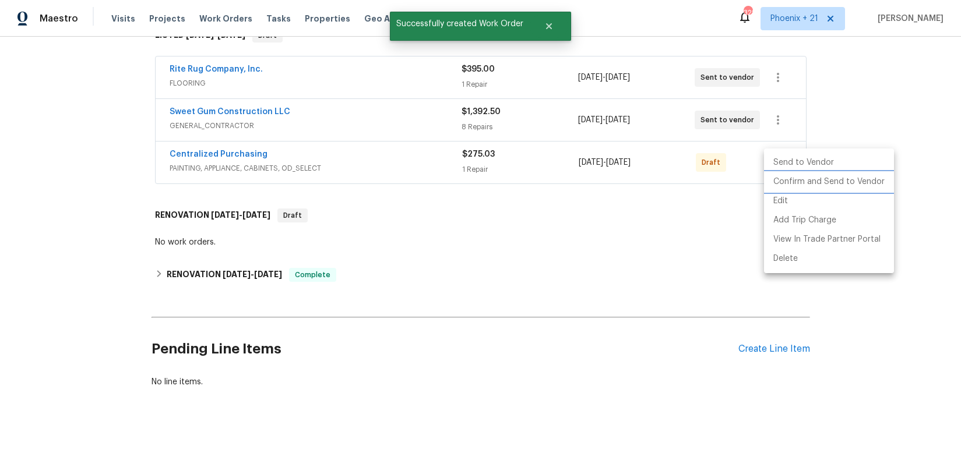
click at [777, 184] on li "Confirm and Send to Vendor" at bounding box center [829, 181] width 130 height 19
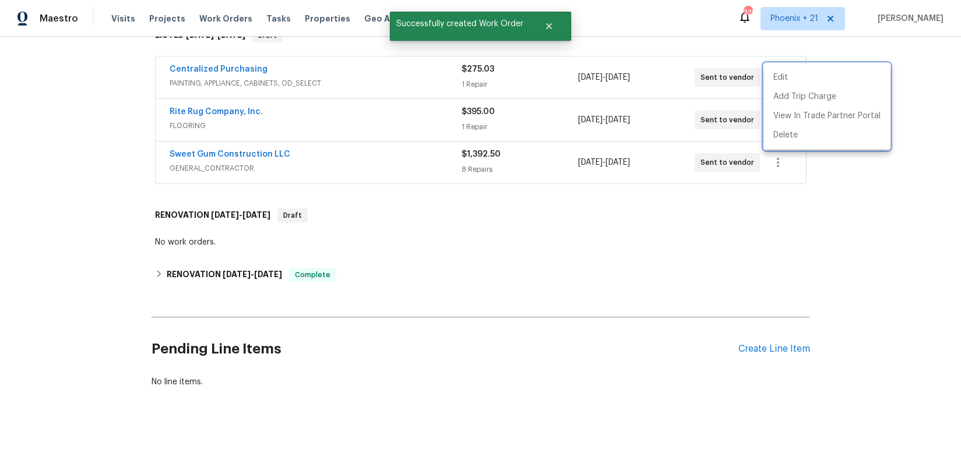
drag, startPoint x: 215, startPoint y: 68, endPoint x: 168, endPoint y: 63, distance: 46.8
click at [201, 67] on div at bounding box center [480, 233] width 961 height 467
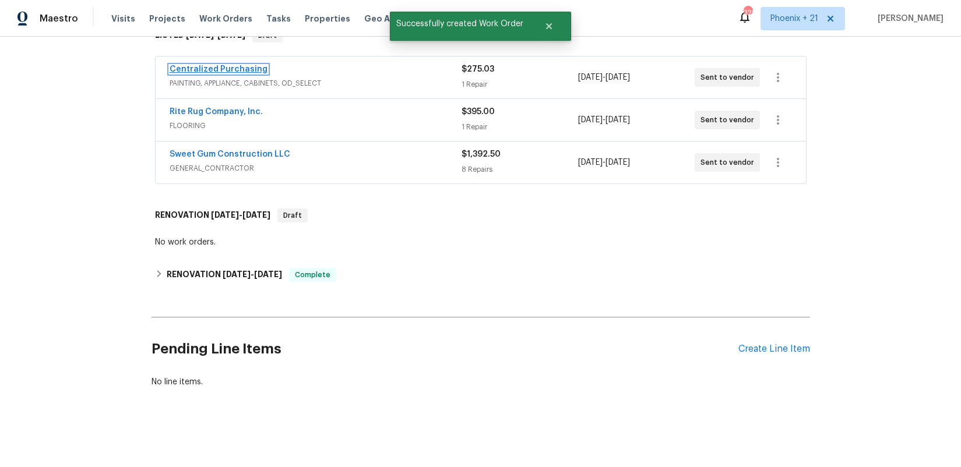
click at [178, 66] on link "Centralized Purchasing" at bounding box center [219, 69] width 98 height 8
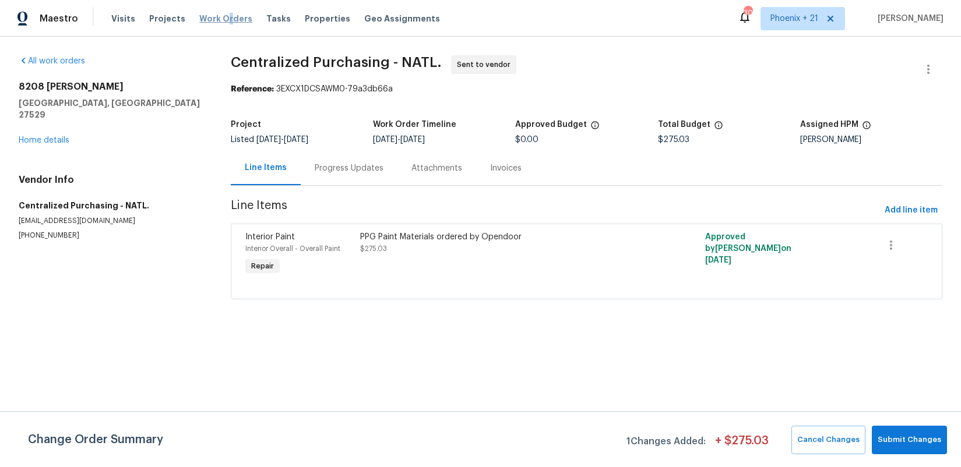
click at [221, 13] on span "Work Orders" at bounding box center [225, 19] width 53 height 12
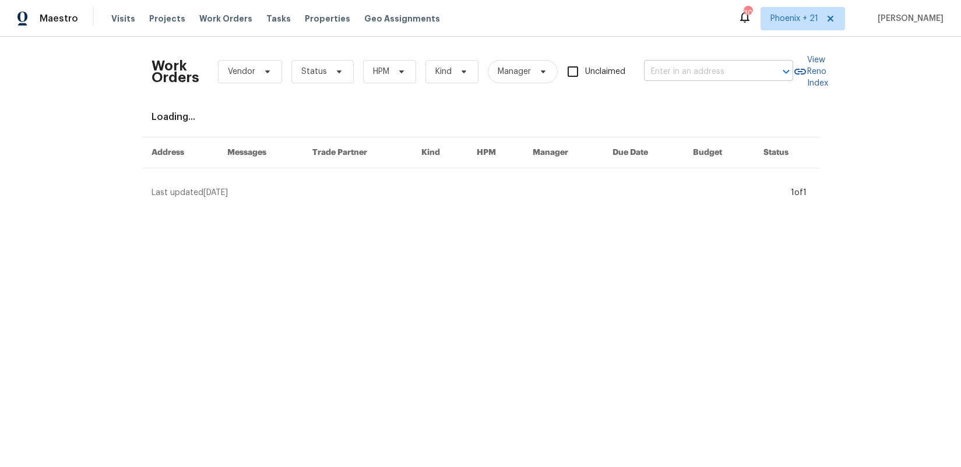
click at [712, 54] on div "Work Orders Vendor Status HPM Kind Manager Unclaimed ​" at bounding box center [471, 71] width 641 height 51
drag, startPoint x: 707, startPoint y: 67, endPoint x: 710, endPoint y: 61, distance: 6.5
click at [710, 61] on div "Work Orders Vendor Status HPM Kind Manager Unclaimed ​" at bounding box center [471, 71] width 641 height 51
paste input "4589 Spitfire St, Las Vegas, NV 89115"
type input "4589 Spitfire St, Las Vegas, NV 89115"
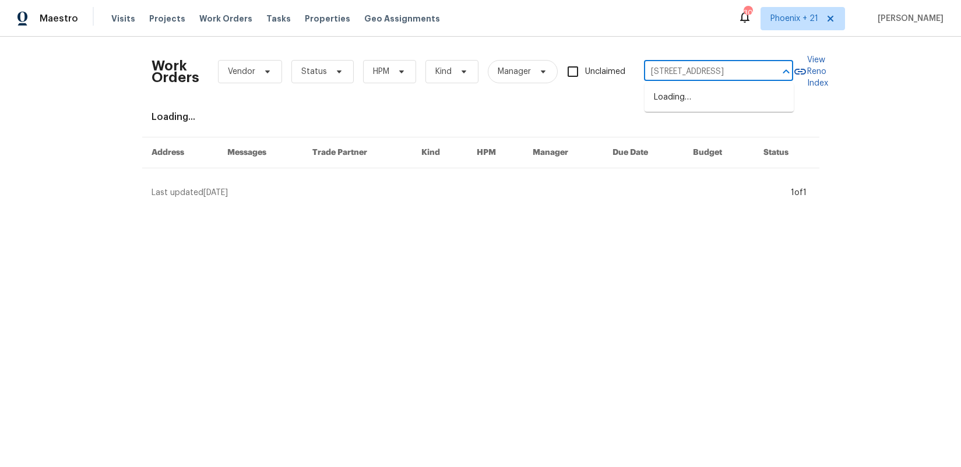
scroll to position [0, 31]
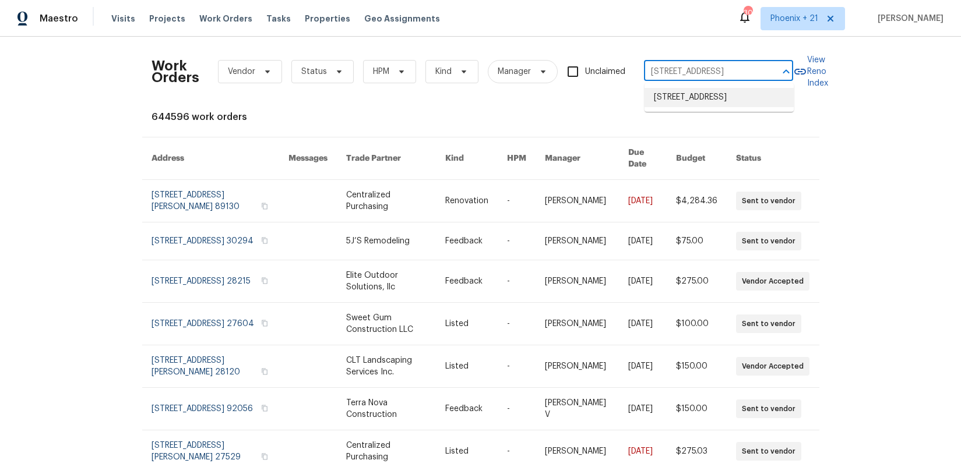
click at [714, 93] on li "4589 Spitfire St, Las Vegas, NV 89115" at bounding box center [718, 97] width 149 height 19
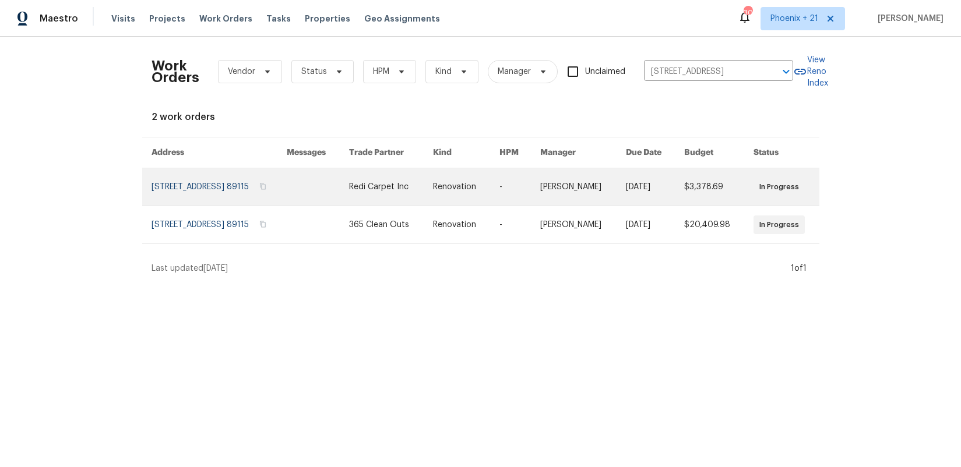
click at [408, 203] on link at bounding box center [391, 186] width 84 height 37
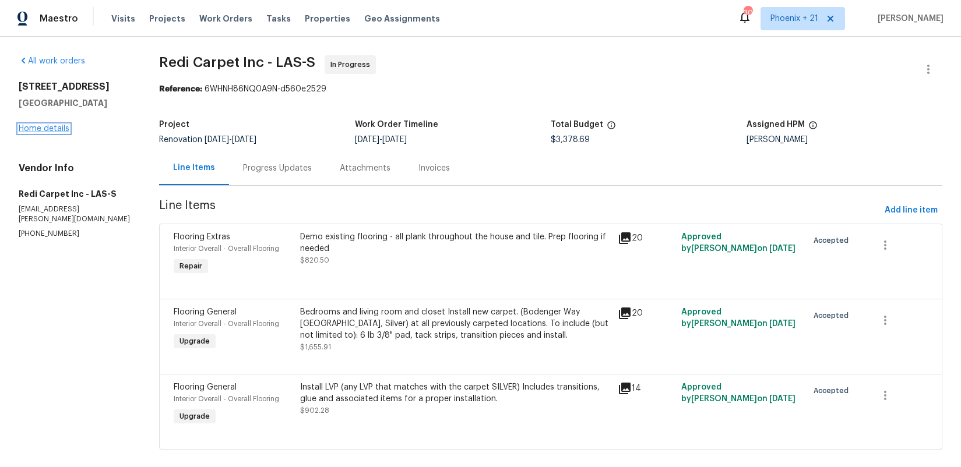
click at [50, 130] on link "Home details" at bounding box center [44, 129] width 51 height 8
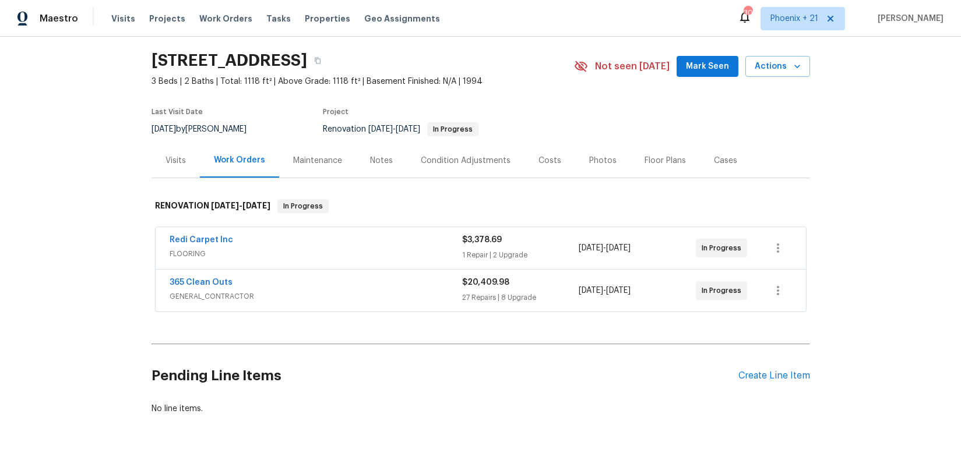
scroll to position [60, 0]
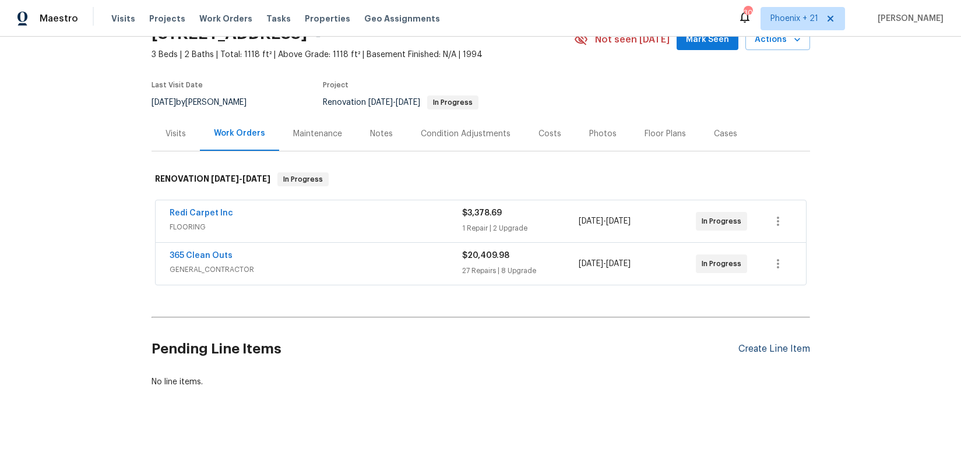
click at [772, 348] on div "Create Line Item" at bounding box center [774, 349] width 72 height 11
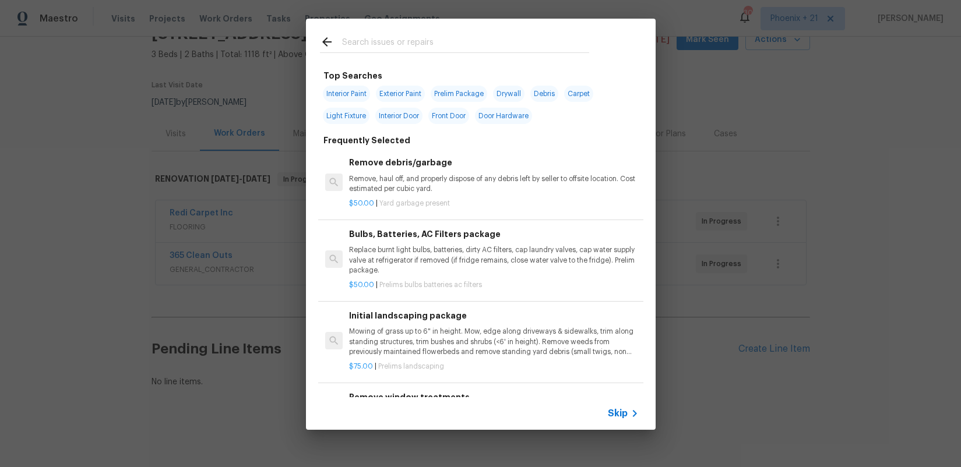
click at [450, 48] on input "text" at bounding box center [465, 43] width 247 height 17
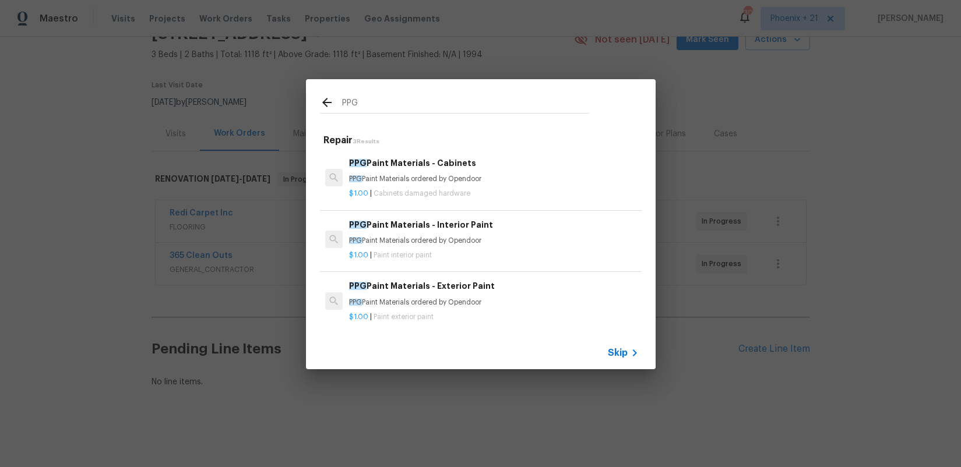
type input "PPG"
click at [544, 210] on div "PPG Paint Materials - Interior Paint PPG Paint Materials ordered by Opendoor $1…" at bounding box center [480, 239] width 325 height 65
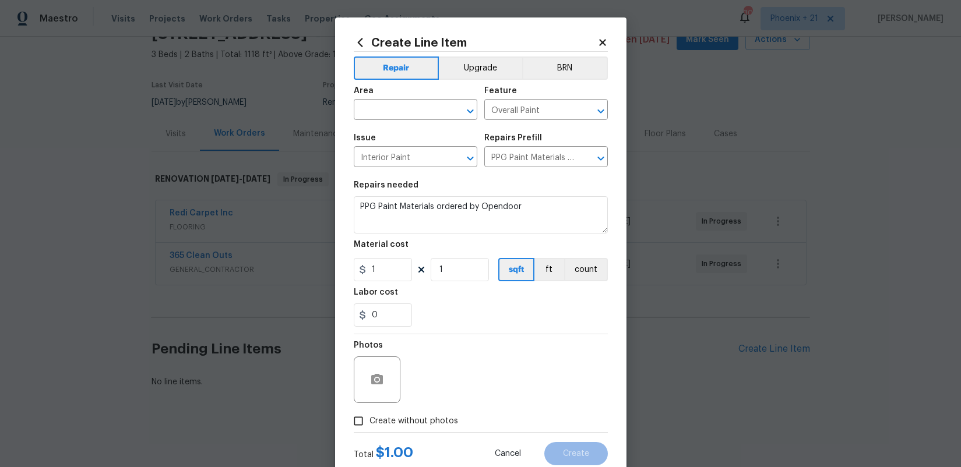
click at [354, 46] on icon at bounding box center [360, 42] width 13 height 13
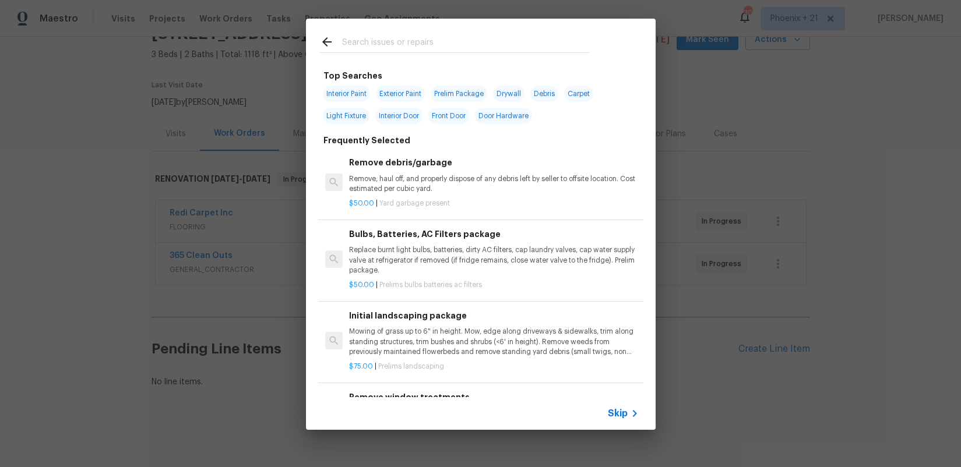
click at [410, 55] on div at bounding box center [454, 42] width 297 height 46
click at [407, 44] on input "text" at bounding box center [465, 43] width 247 height 17
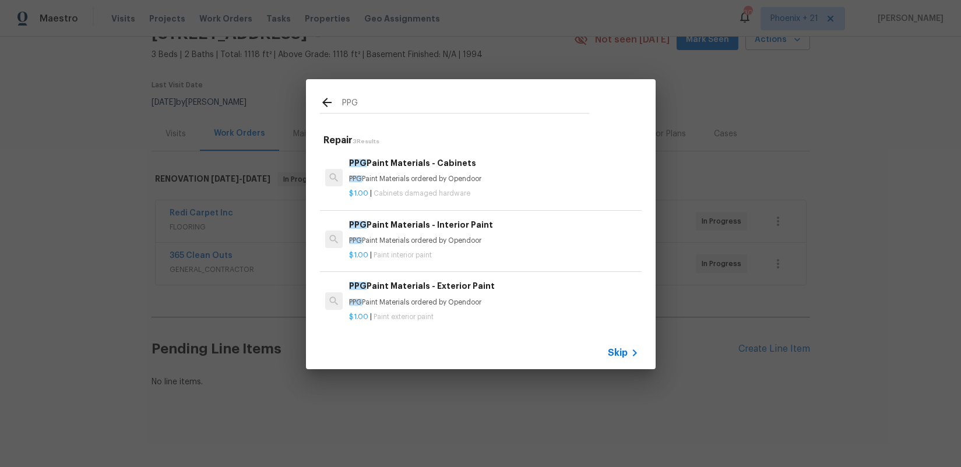
type input "PPG"
click at [496, 230] on h6 "PPG Paint Materials - Interior Paint" at bounding box center [493, 224] width 289 height 13
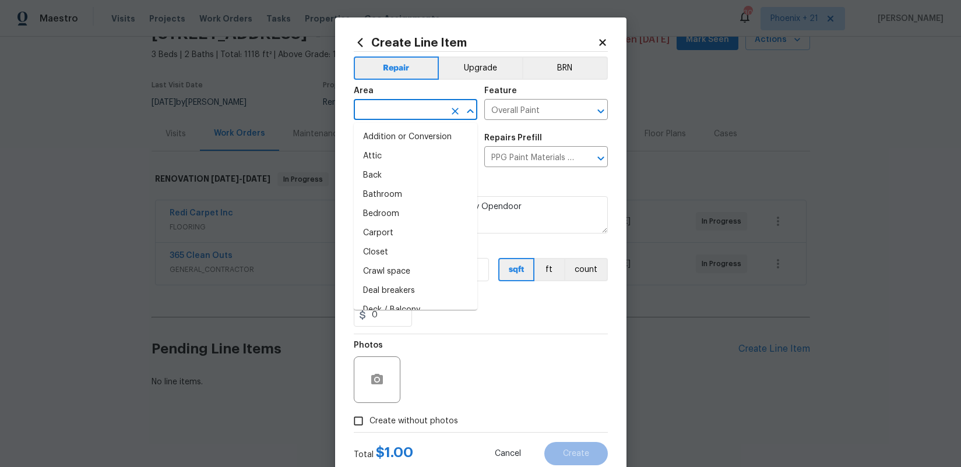
click at [429, 117] on input "text" at bounding box center [399, 111] width 91 height 18
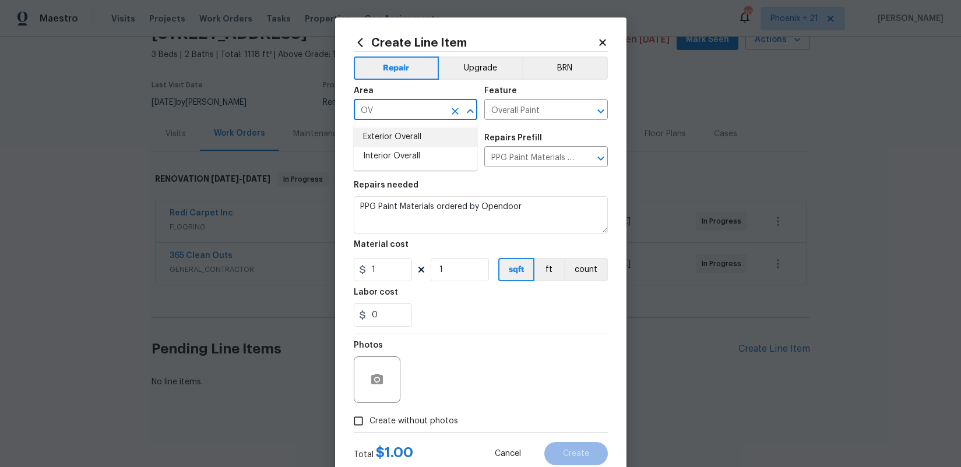
type input "OV"
click at [483, 151] on div "Issue Interior Paint ​ Repairs Prefill PPG Paint Materials - Interior Paint $1.…" at bounding box center [481, 150] width 254 height 47
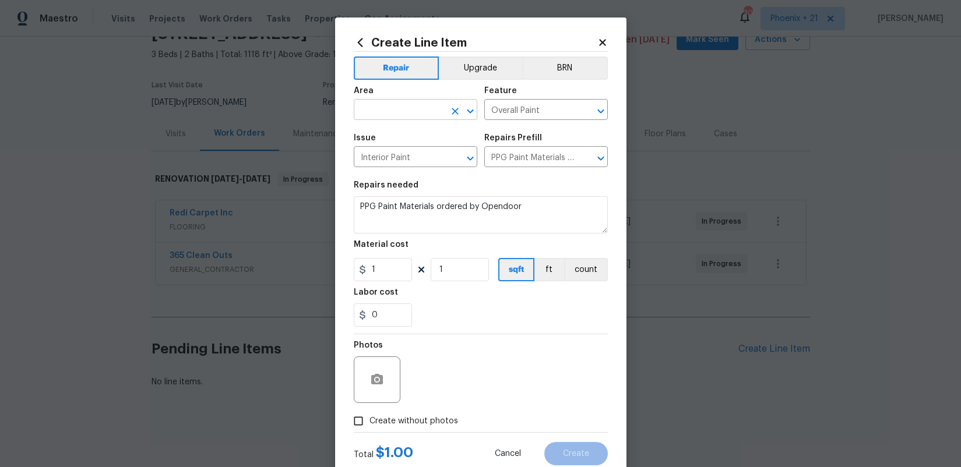
drag, startPoint x: 428, startPoint y: 99, endPoint x: 425, endPoint y: 111, distance: 12.2
click at [428, 100] on div "Area" at bounding box center [415, 94] width 123 height 15
click at [427, 110] on input "text" at bounding box center [399, 111] width 91 height 18
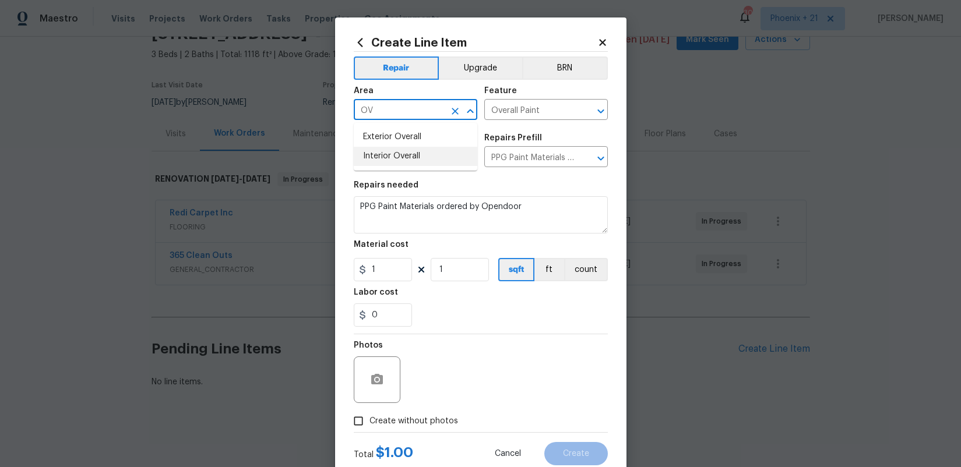
click at [424, 151] on li "Interior Overall" at bounding box center [415, 156] width 123 height 19
type input "Interior Overall"
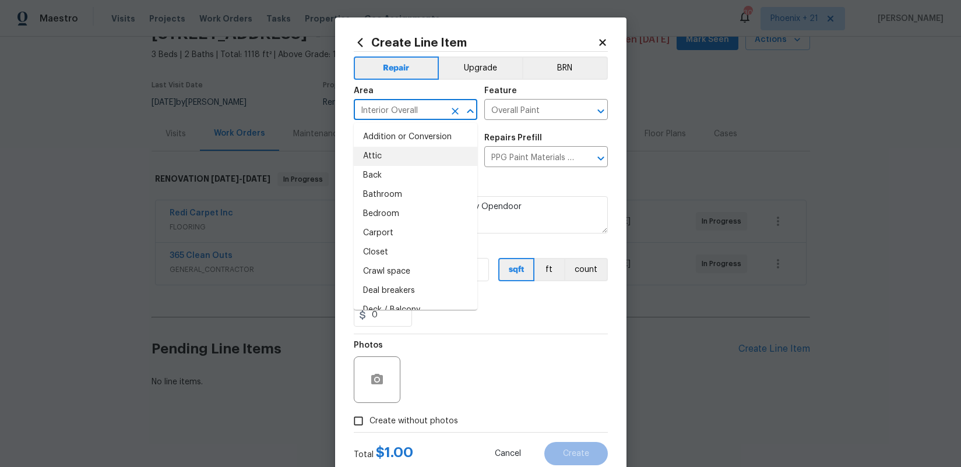
click at [468, 344] on div "Photos" at bounding box center [481, 372] width 254 height 76
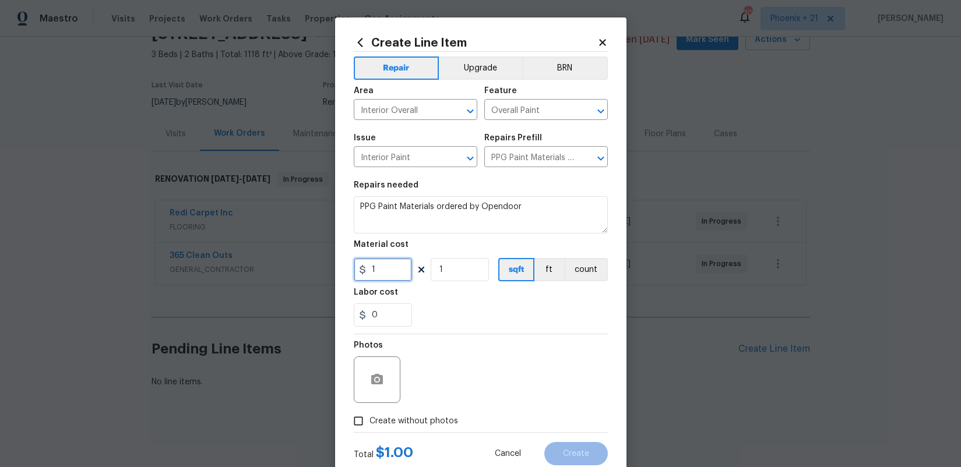
drag, startPoint x: 388, startPoint y: 270, endPoint x: 332, endPoint y: 267, distance: 56.0
click at [331, 267] on div "Create Line Item Repair Upgrade BRN Area Interior Overall ​ Feature Overall Pai…" at bounding box center [480, 233] width 961 height 467
type input "506.66"
click at [403, 430] on label "Create without photos" at bounding box center [402, 421] width 111 height 22
click at [369, 430] on input "Create without photos" at bounding box center [358, 421] width 22 height 22
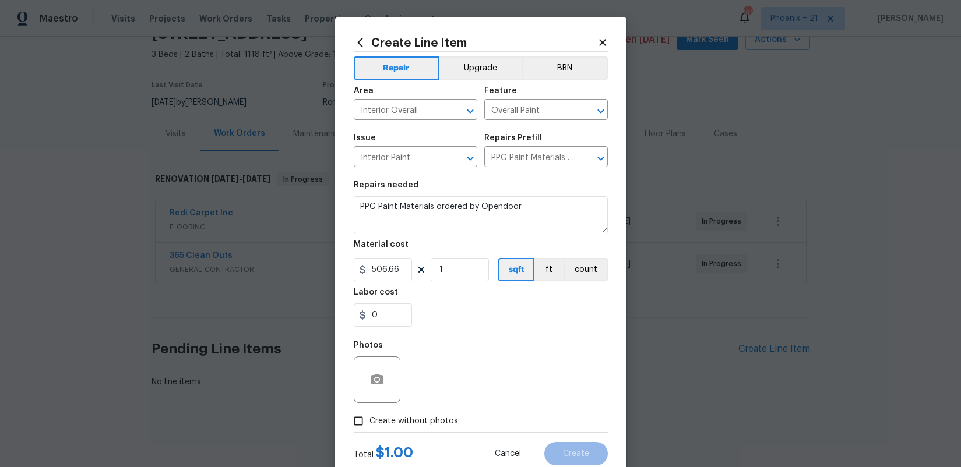
checkbox input "true"
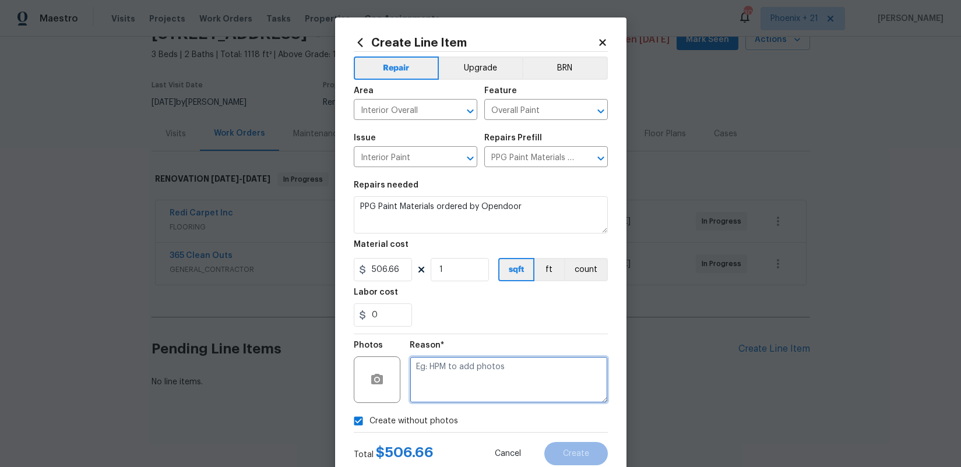
click at [424, 390] on textarea at bounding box center [509, 380] width 198 height 47
type textarea "NA"
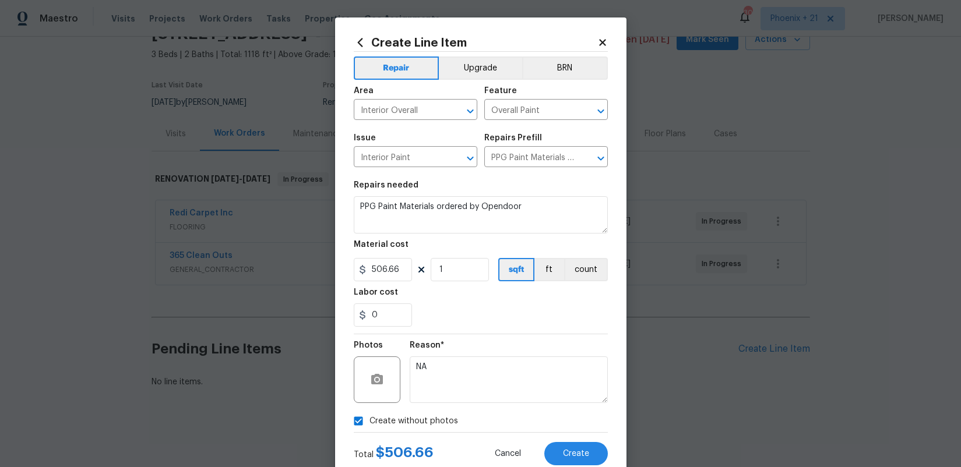
click at [520, 337] on div "Reason* NA" at bounding box center [509, 372] width 198 height 76
click at [586, 447] on button "Create" at bounding box center [575, 453] width 63 height 23
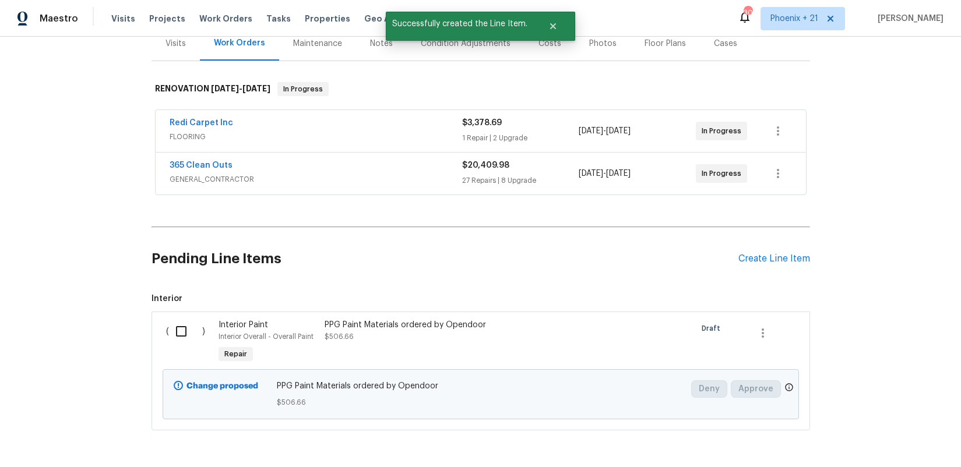
scroll to position [193, 0]
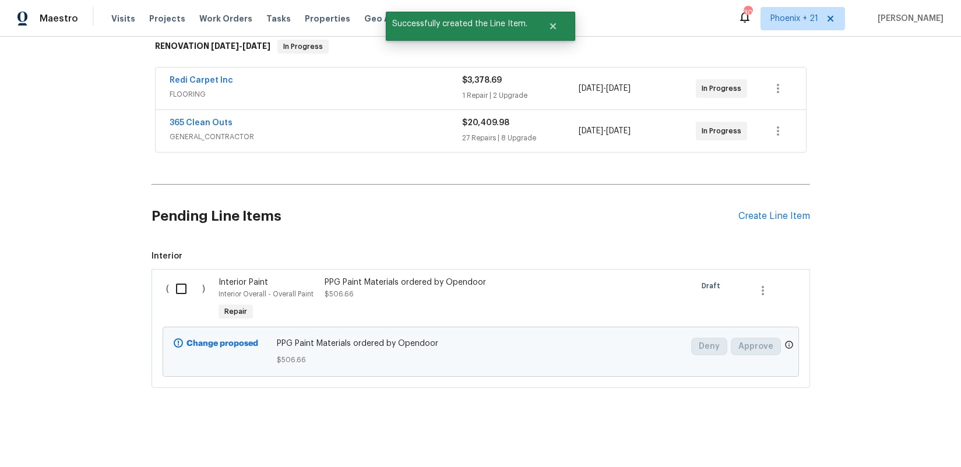
click at [202, 283] on input "checkbox" at bounding box center [185, 289] width 33 height 24
checkbox input "true"
click at [927, 446] on button "Create Work Order" at bounding box center [894, 439] width 96 height 22
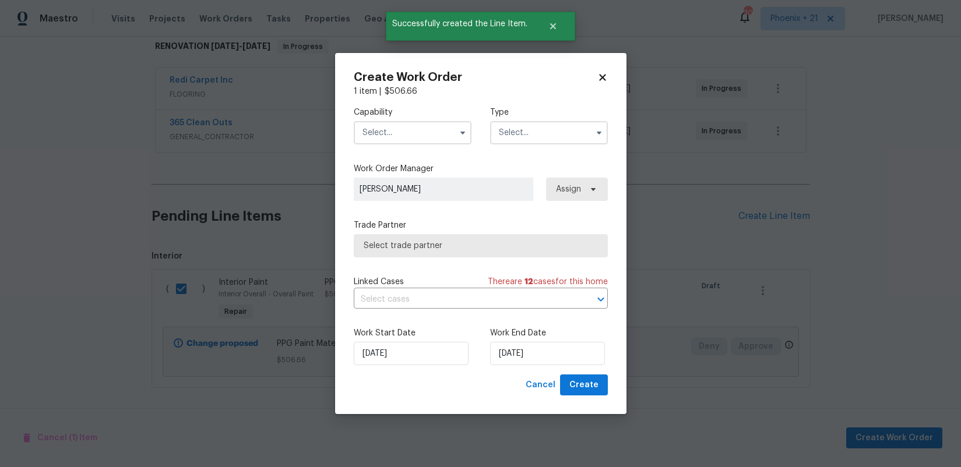
click at [415, 139] on input "text" at bounding box center [413, 132] width 118 height 23
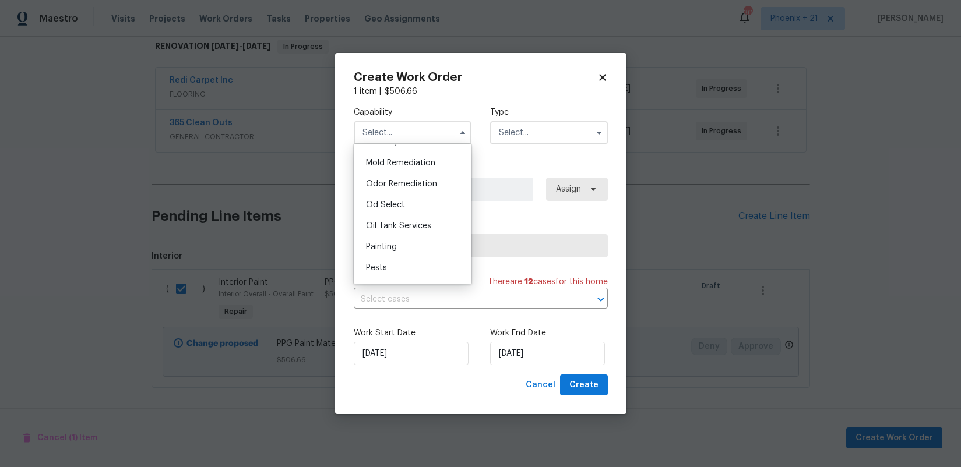
scroll to position [897, 0]
click at [415, 234] on div "Painting" at bounding box center [413, 239] width 112 height 21
type input "Painting"
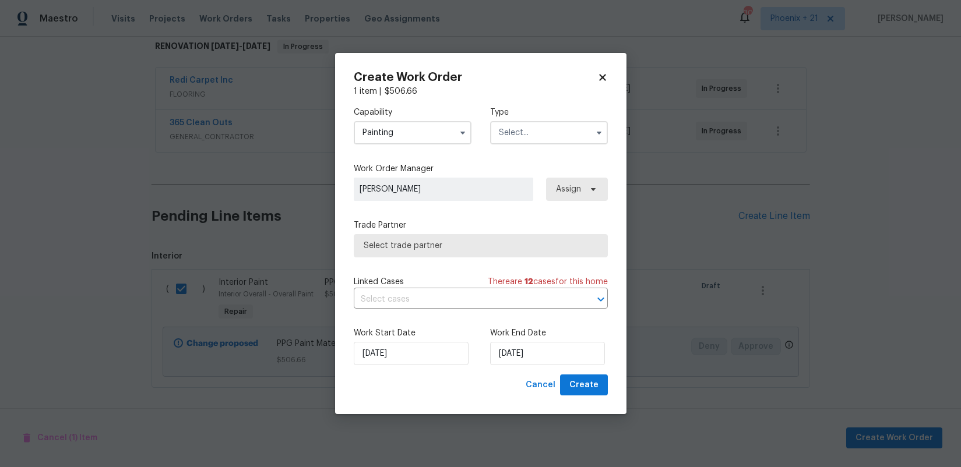
click at [539, 135] on input "text" at bounding box center [549, 132] width 118 height 23
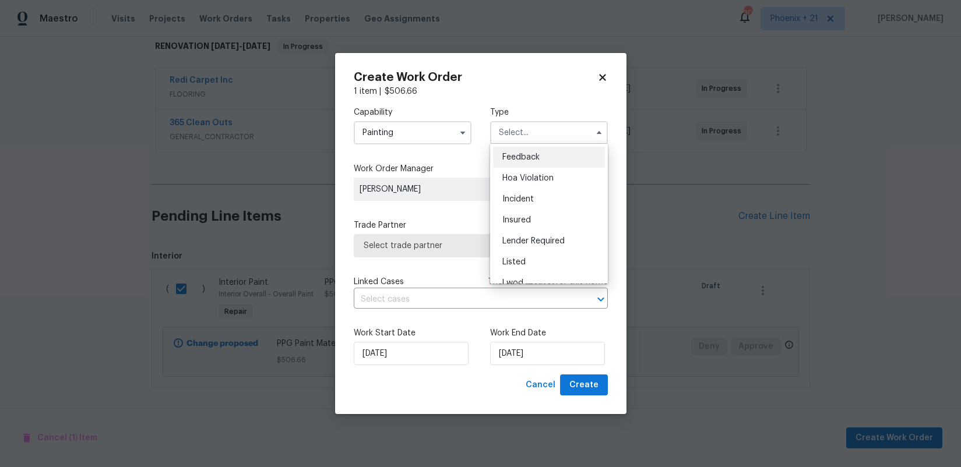
scroll to position [139, 0]
click at [555, 211] on div "Renovation" at bounding box center [549, 207] width 112 height 21
type input "Renovation"
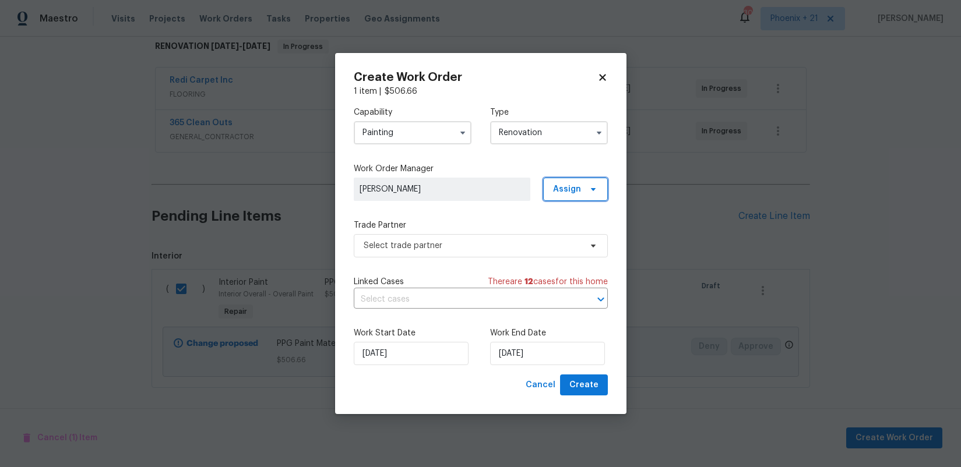
click at [574, 193] on span "Assign" at bounding box center [567, 190] width 28 height 12
drag, startPoint x: 576, startPoint y: 236, endPoint x: 544, endPoint y: 241, distance: 33.0
click at [576, 236] on div "Assign to me" at bounding box center [577, 238] width 51 height 12
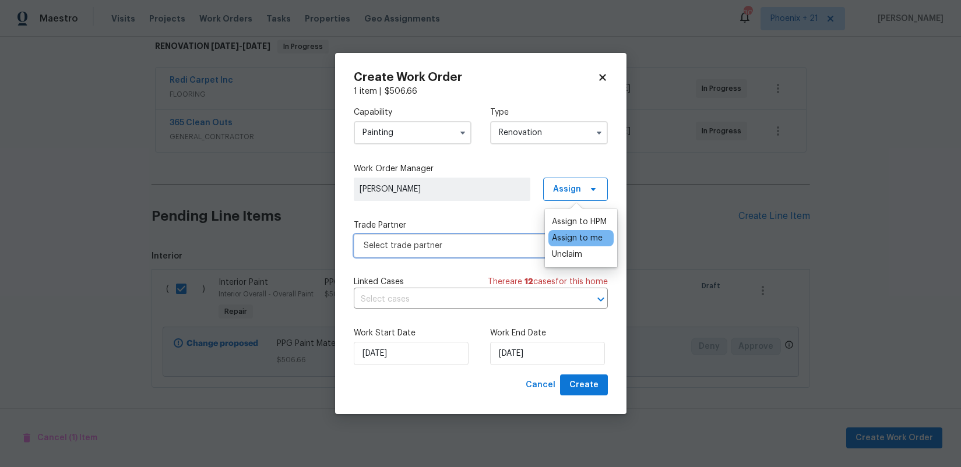
click at [494, 242] on span "Select trade partner" at bounding box center [472, 246] width 217 height 12
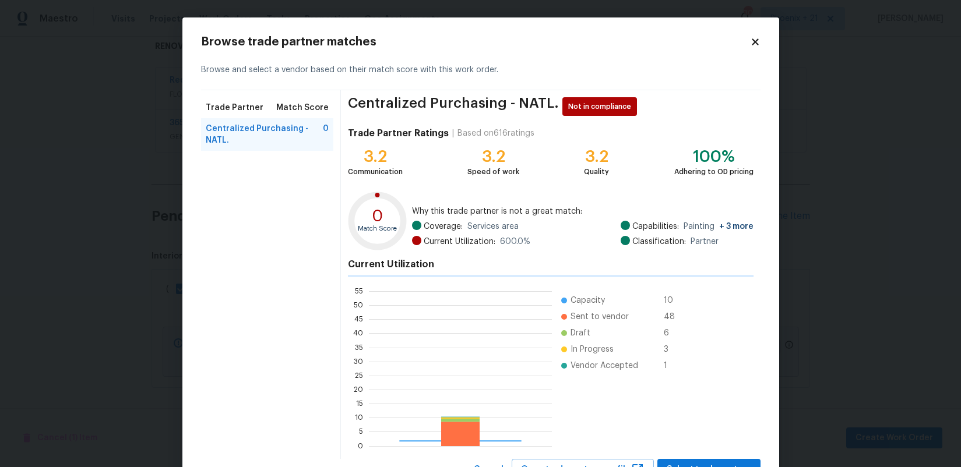
scroll to position [163, 183]
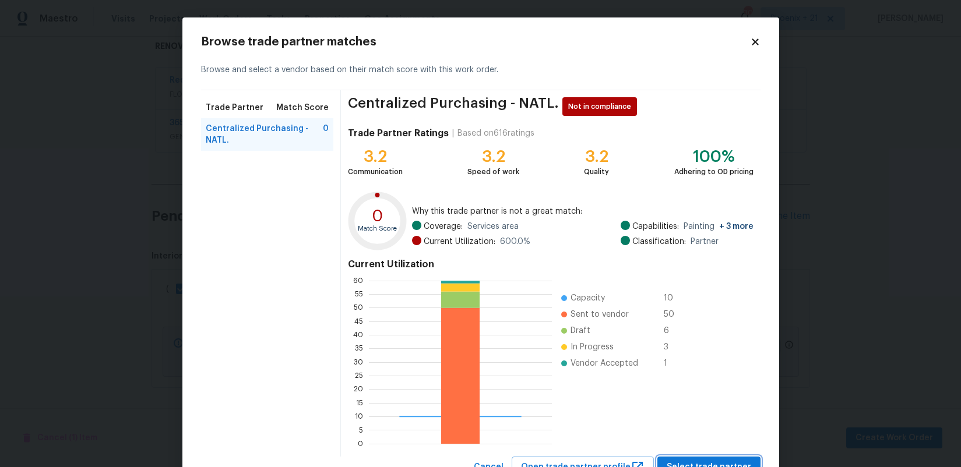
click at [711, 460] on span "Select trade partner" at bounding box center [708, 467] width 84 height 15
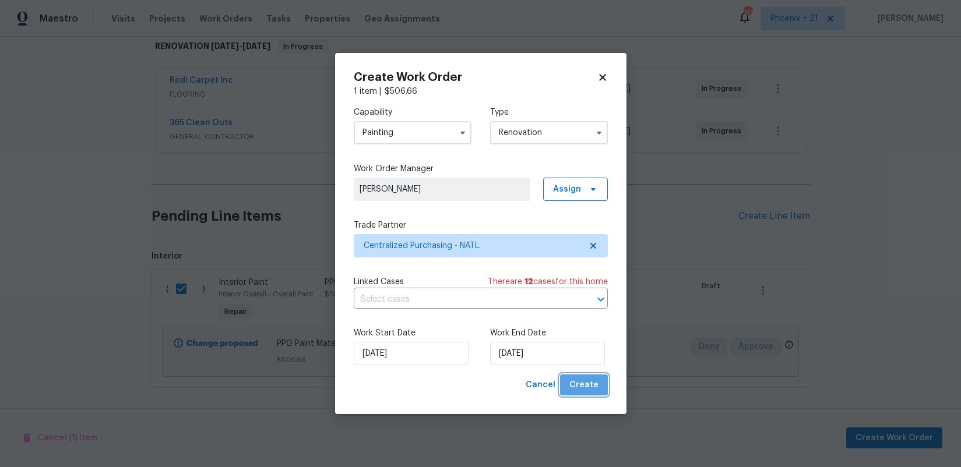
click at [592, 383] on span "Create" at bounding box center [583, 385] width 29 height 15
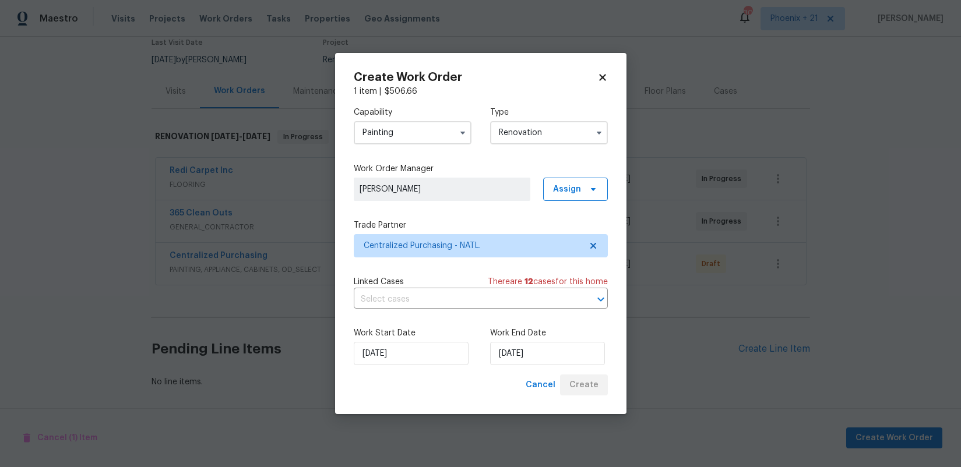
scroll to position [103, 0]
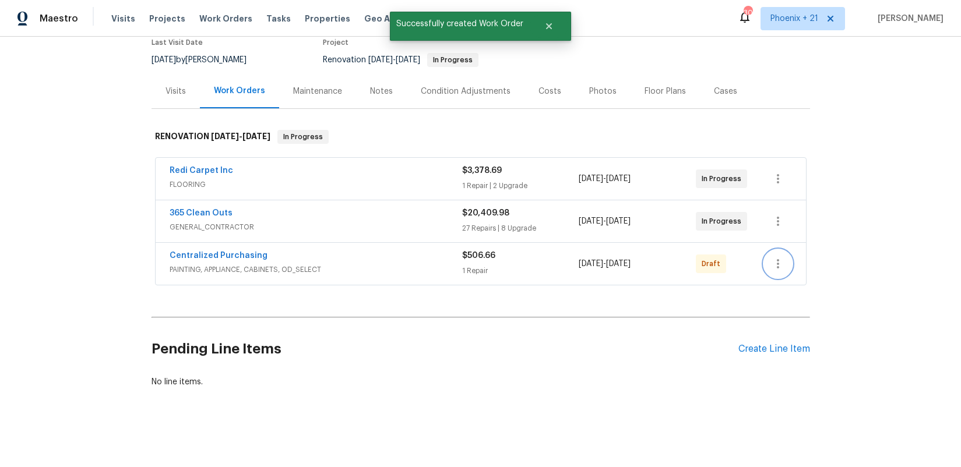
click at [785, 263] on button "button" at bounding box center [778, 264] width 28 height 28
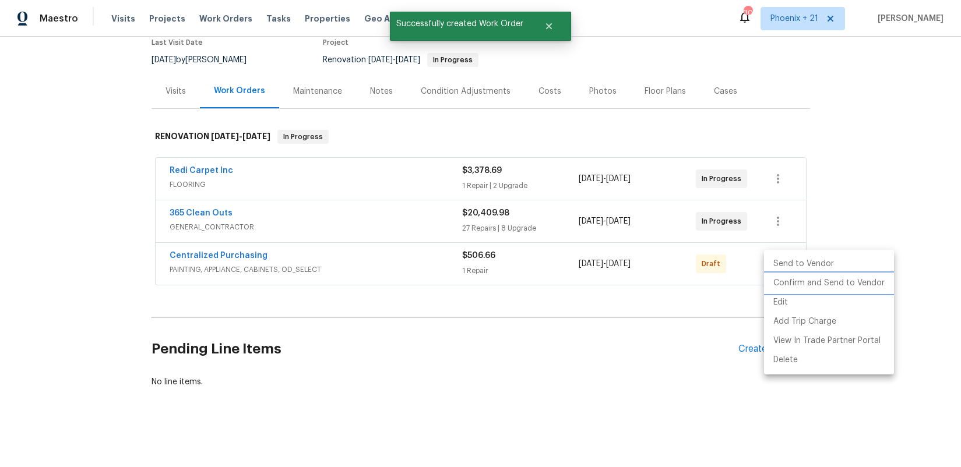
click at [774, 280] on li "Confirm and Send to Vendor" at bounding box center [829, 283] width 130 height 19
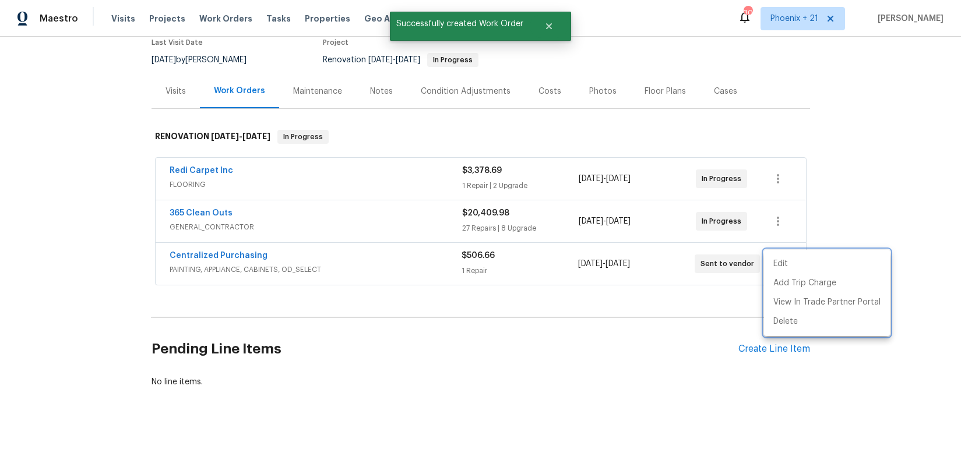
drag, startPoint x: 171, startPoint y: 254, endPoint x: 163, endPoint y: 254, distance: 8.2
click at [168, 255] on div at bounding box center [480, 233] width 961 height 467
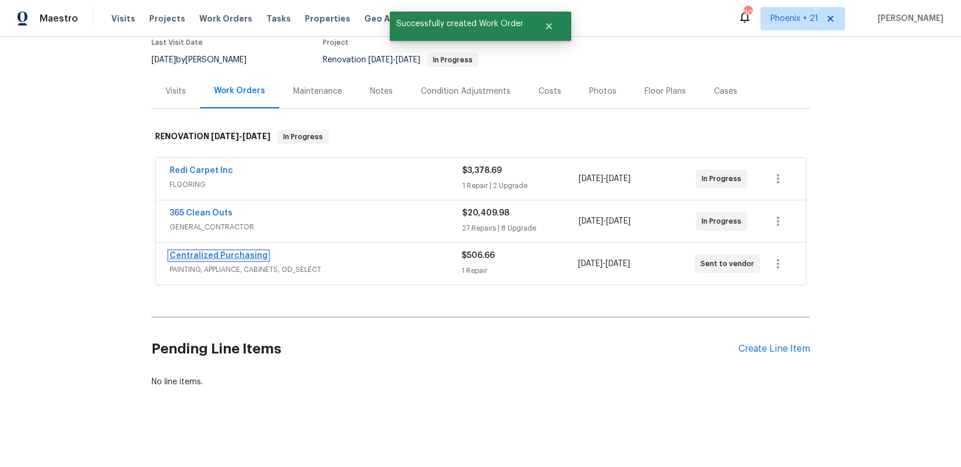
click at [185, 255] on link "Centralized Purchasing" at bounding box center [219, 256] width 98 height 8
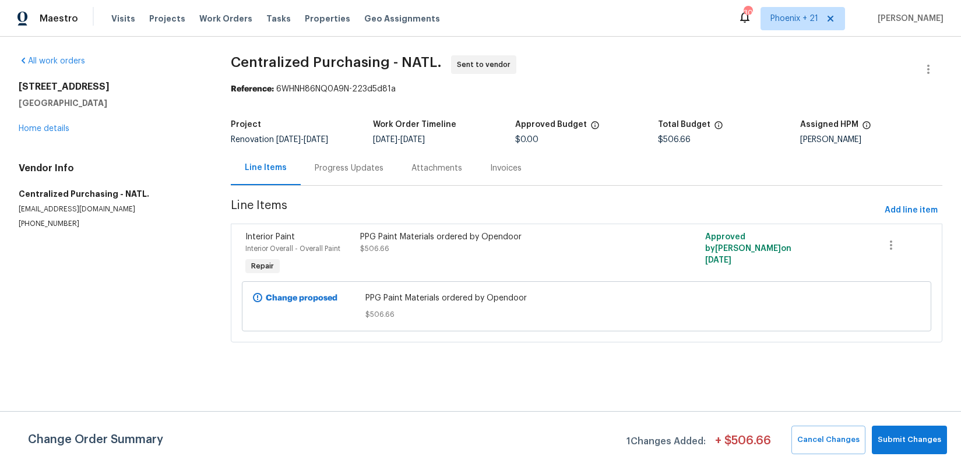
click at [49, 122] on div "4589 Spitfire St Las Vegas, NV 89115 Home details" at bounding box center [111, 108] width 184 height 54
click at [49, 125] on link "Home details" at bounding box center [44, 129] width 51 height 8
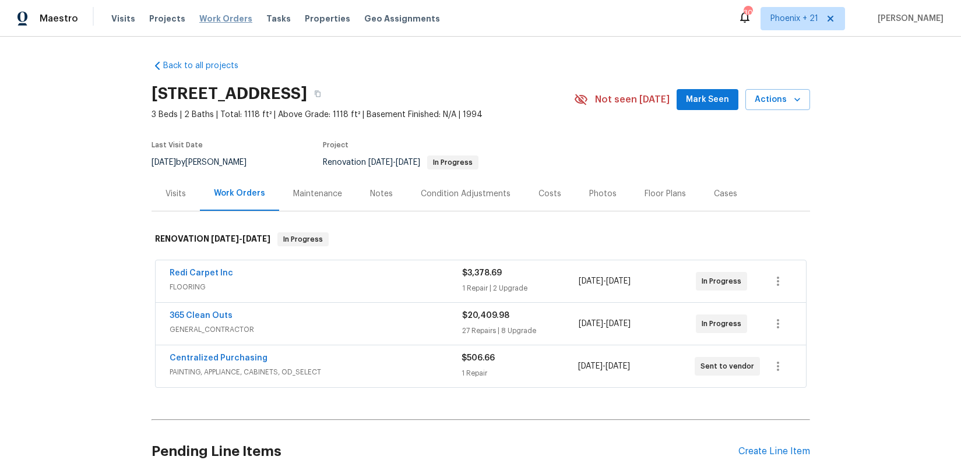
click at [227, 18] on span "Work Orders" at bounding box center [225, 19] width 53 height 12
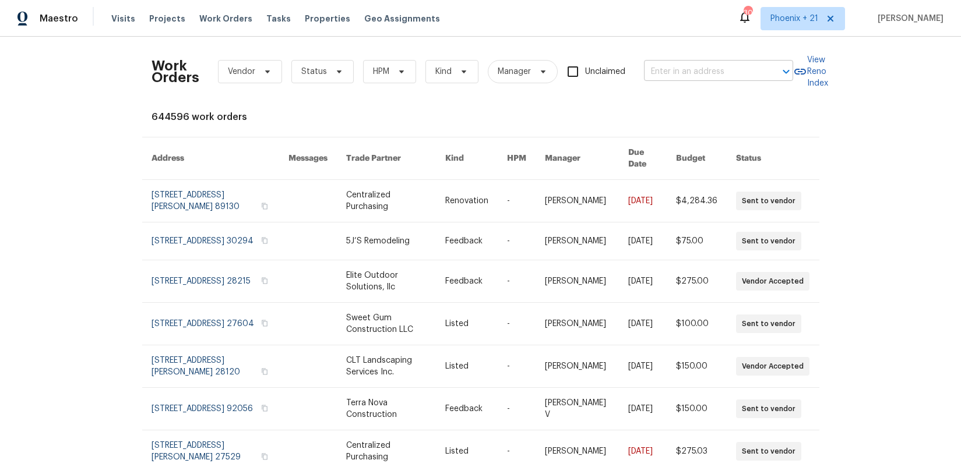
click at [694, 76] on input "text" at bounding box center [702, 72] width 117 height 18
paste input "4589 Spitfire St, Las Vegas, NV 89115"
type input "4589 Spitfire St, Las Vegas, NV 89115"
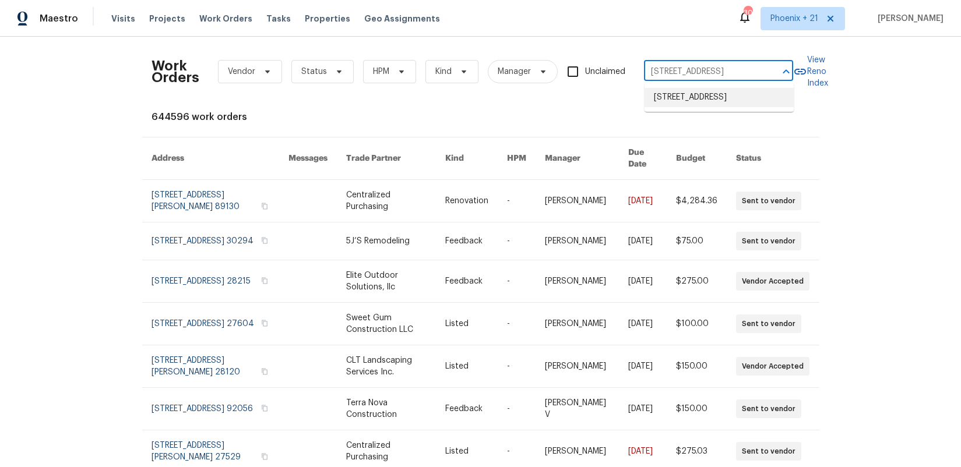
click at [709, 101] on li "4589 Spitfire St, Las Vegas, NV 89115" at bounding box center [718, 97] width 149 height 19
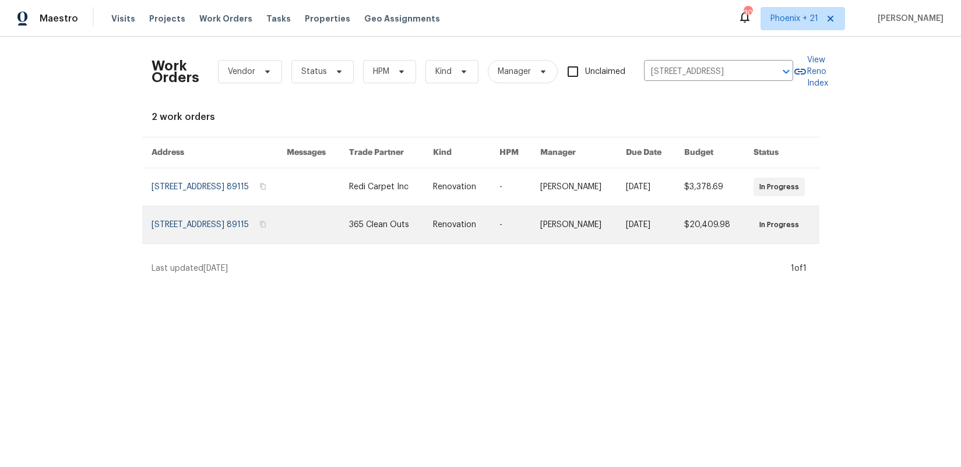
click at [418, 235] on link at bounding box center [391, 224] width 84 height 37
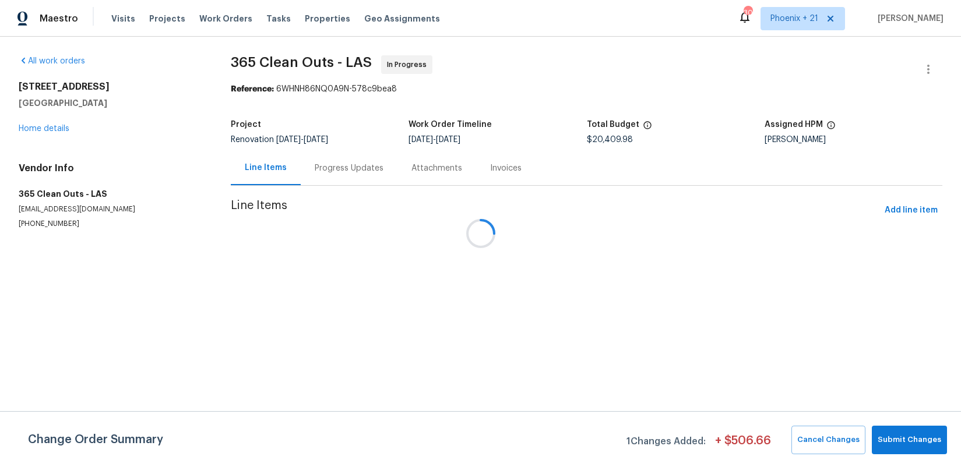
click at [34, 123] on div at bounding box center [480, 233] width 961 height 467
click at [35, 126] on div at bounding box center [480, 233] width 961 height 467
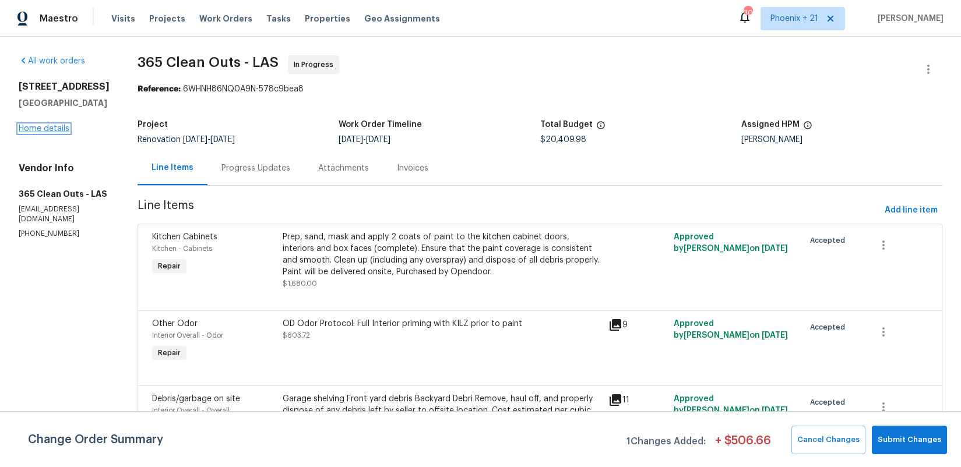
click at [37, 127] on link "Home details" at bounding box center [44, 129] width 51 height 8
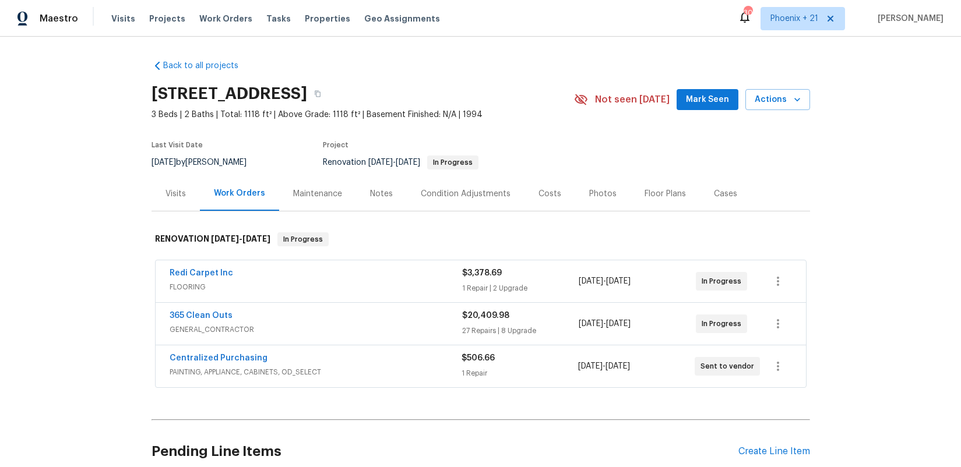
scroll to position [103, 0]
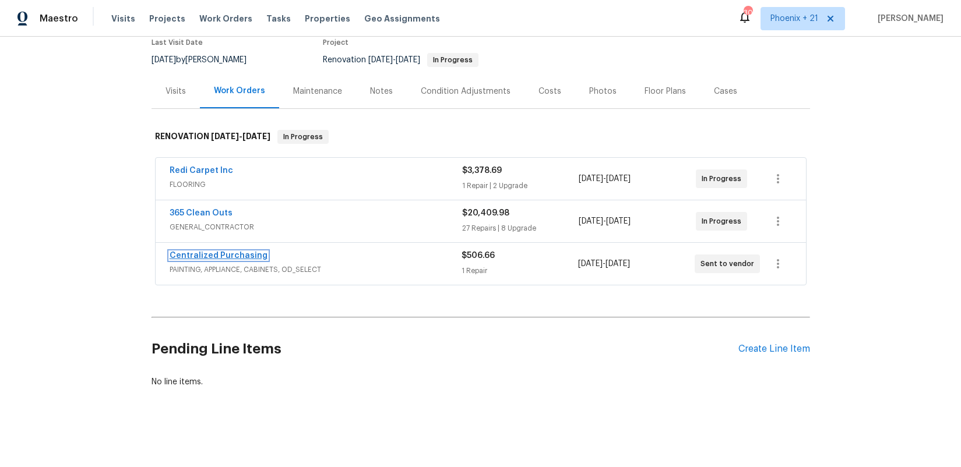
click at [225, 257] on link "Centralized Purchasing" at bounding box center [219, 256] width 98 height 8
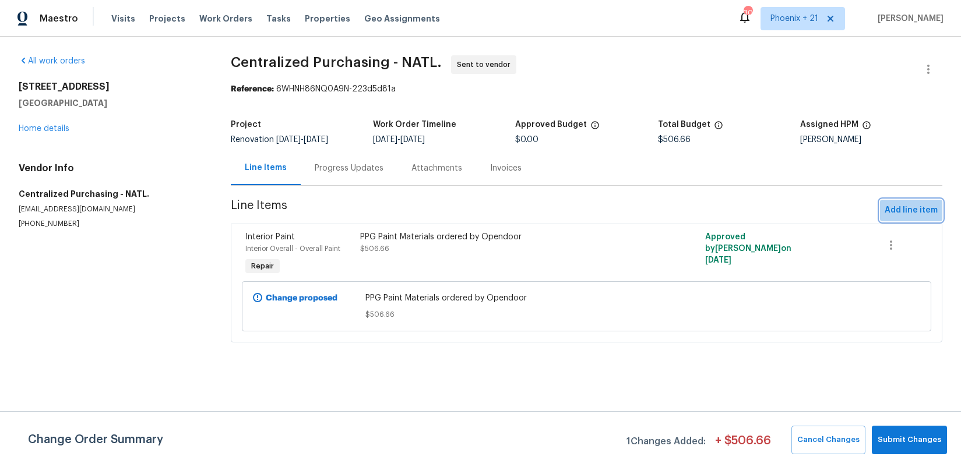
click at [918, 209] on span "Add line item" at bounding box center [910, 210] width 53 height 15
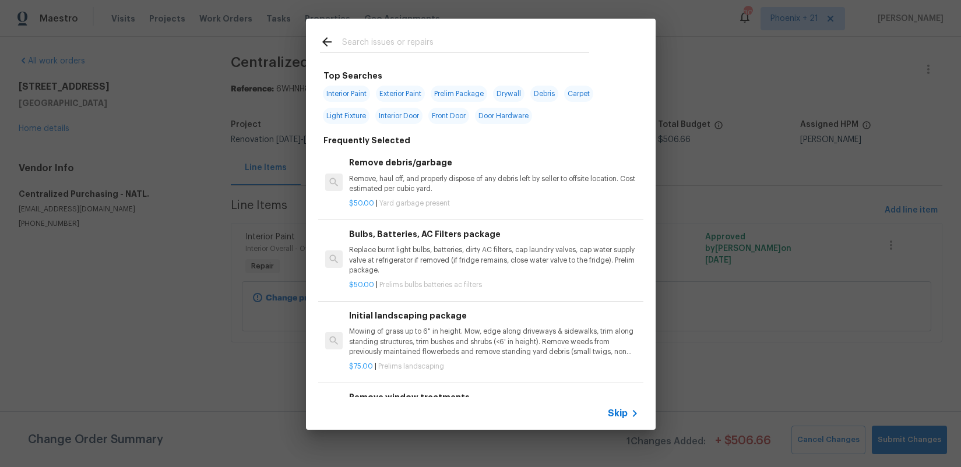
click at [498, 42] on input "text" at bounding box center [465, 43] width 247 height 17
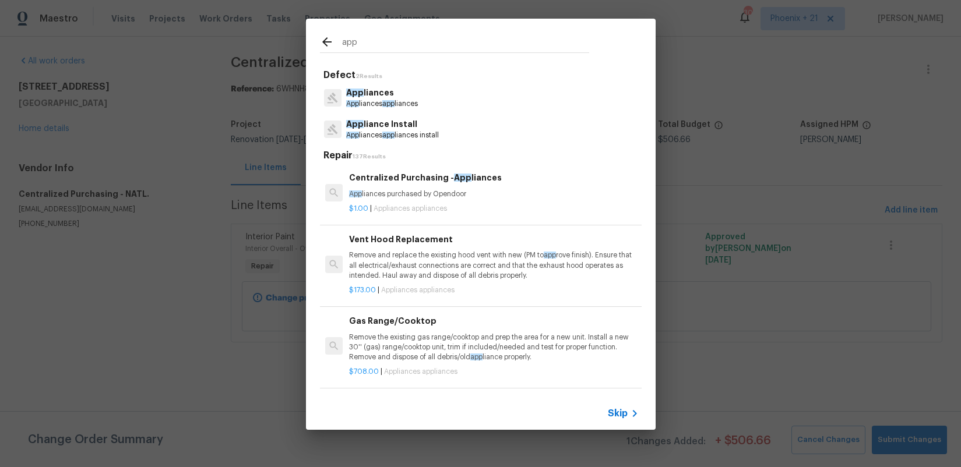
type input "app"
click at [507, 211] on p "$1.00 | Appliances appliances" at bounding box center [493, 209] width 289 height 10
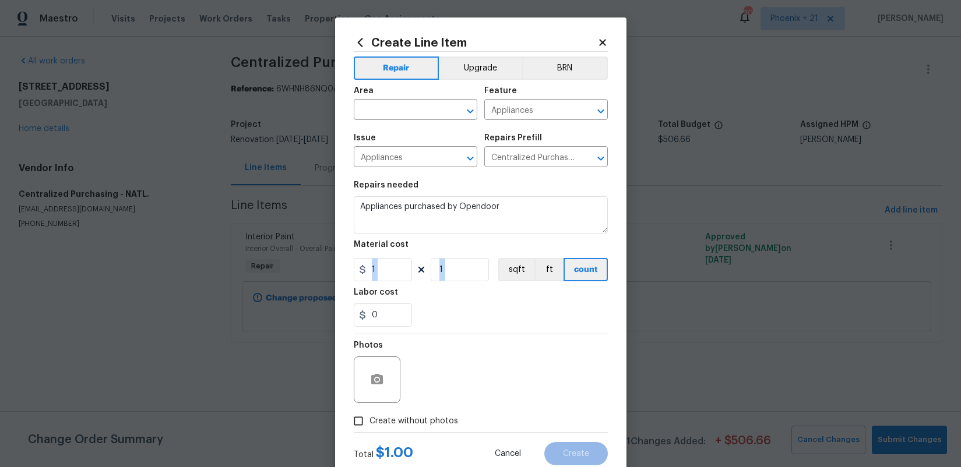
drag, startPoint x: 387, startPoint y: 281, endPoint x: 376, endPoint y: 276, distance: 11.7
click at [368, 277] on section "Repairs needed Appliances purchased by Opendoor Material cost 1 1 sqft ft count…" at bounding box center [481, 254] width 254 height 160
drag, startPoint x: 376, startPoint y: 277, endPoint x: 384, endPoint y: 276, distance: 8.2
click at [377, 277] on input "1" at bounding box center [383, 269] width 58 height 23
click at [354, 271] on input "1" at bounding box center [383, 269] width 58 height 23
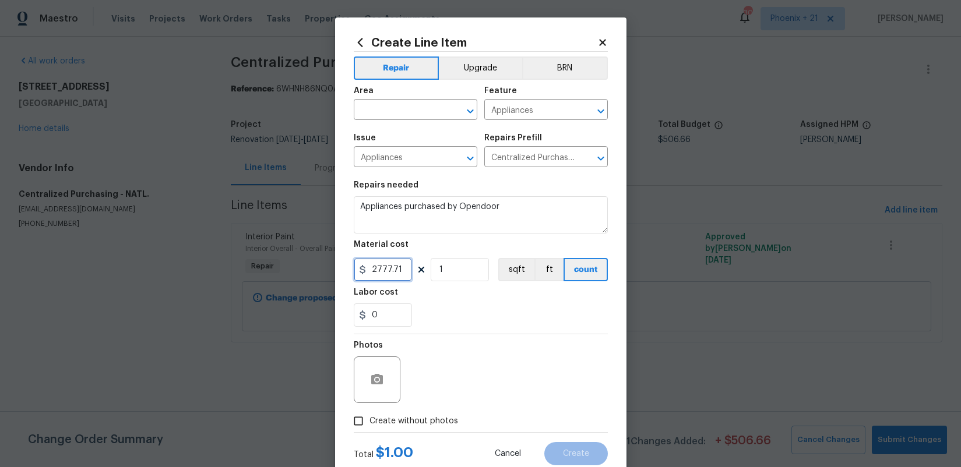
type input "2777.71"
click at [437, 418] on span "Create without photos" at bounding box center [413, 421] width 89 height 12
click at [369, 418] on input "Create without photos" at bounding box center [358, 421] width 22 height 22
checkbox input "true"
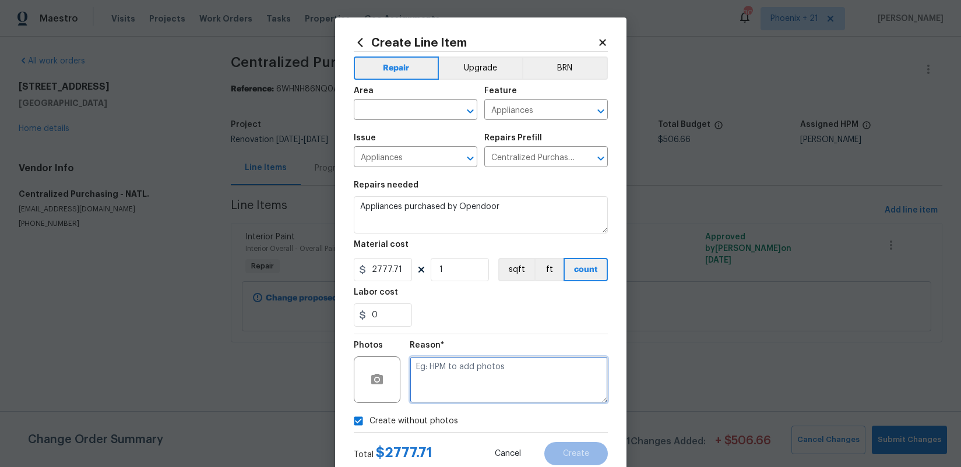
click at [453, 390] on textarea at bounding box center [509, 380] width 198 height 47
type textarea "NA"
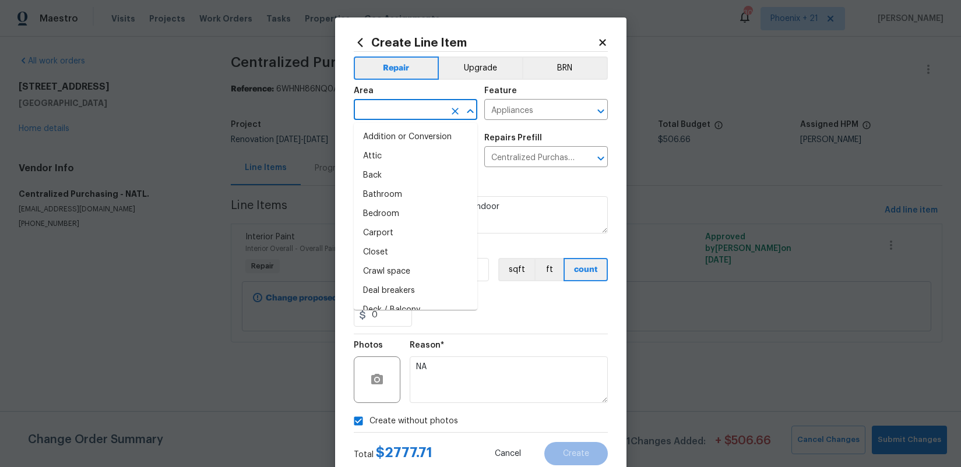
click at [387, 114] on input "text" at bounding box center [399, 111] width 91 height 18
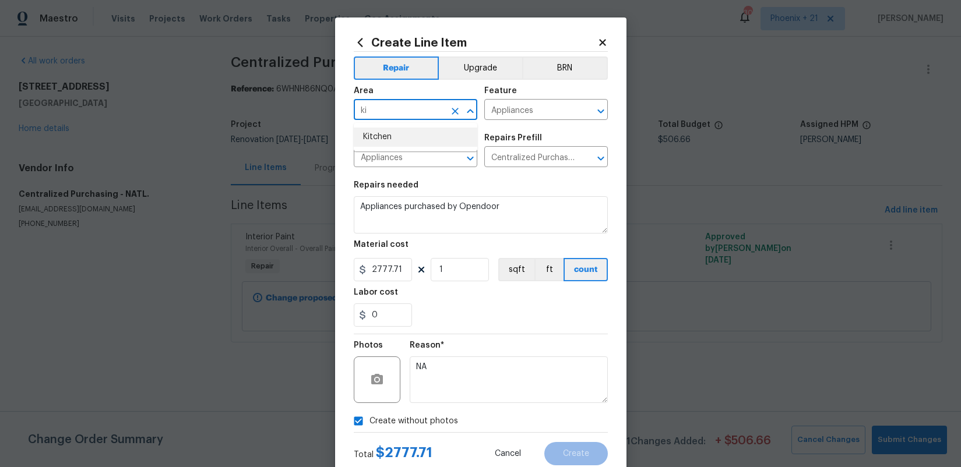
drag, startPoint x: 390, startPoint y: 137, endPoint x: 440, endPoint y: 110, distance: 56.3
click at [390, 137] on li "Kitchen" at bounding box center [415, 137] width 123 height 19
type input "Kitchen"
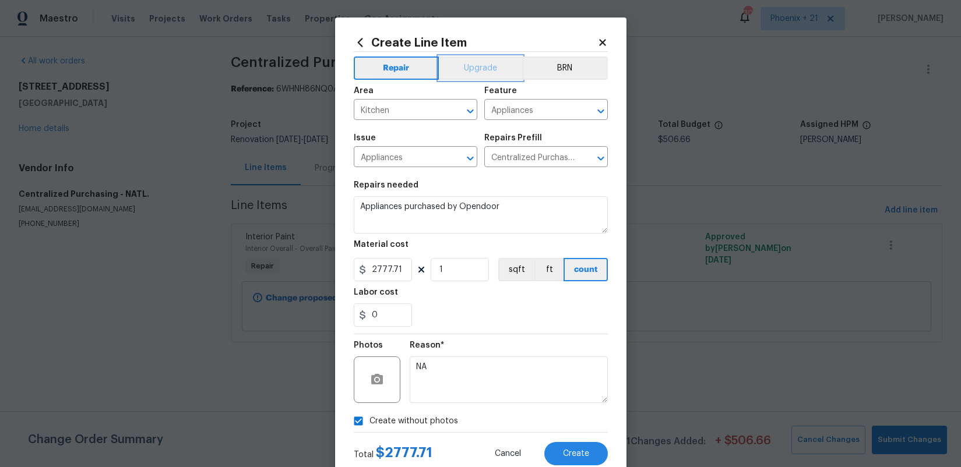
click at [468, 66] on button "Upgrade" at bounding box center [480, 68] width 83 height 23
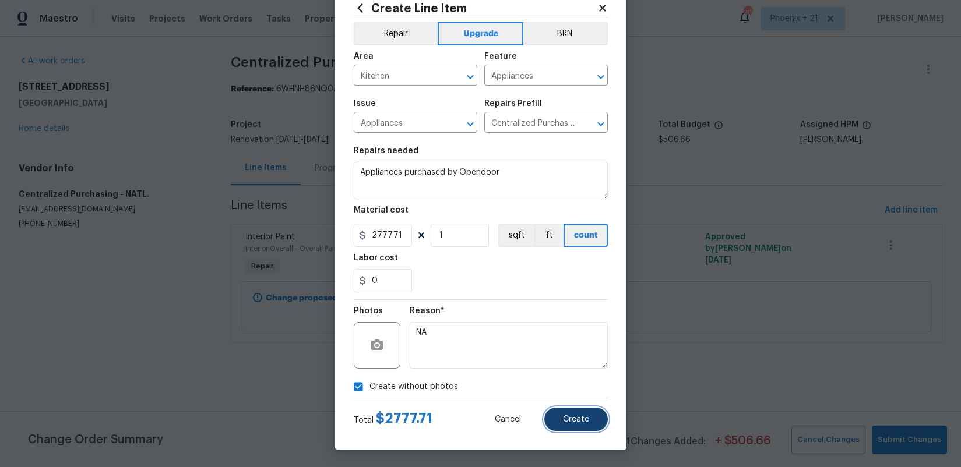
click at [598, 417] on button "Create" at bounding box center [575, 419] width 63 height 23
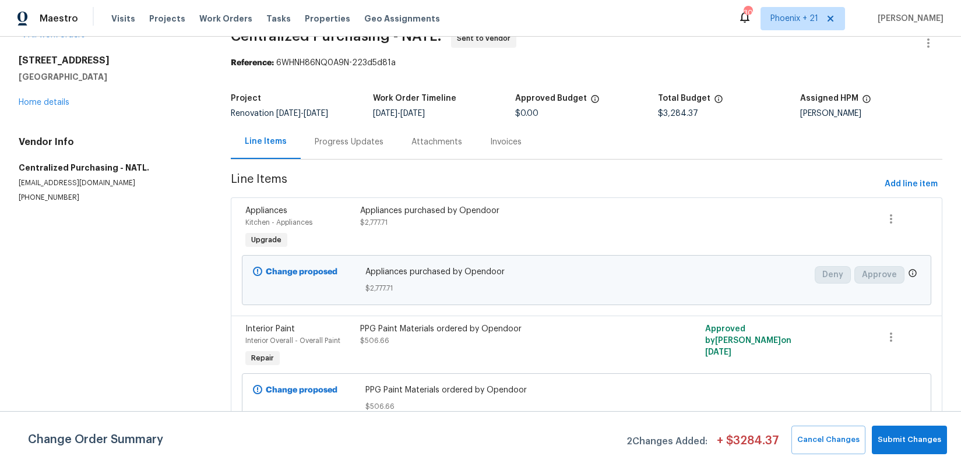
scroll to position [0, 0]
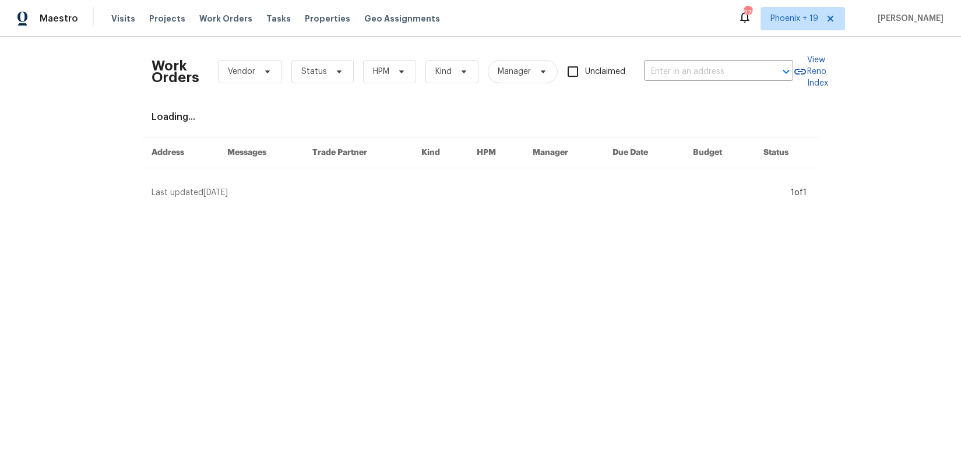
click at [136, 11] on div "Visits Projects Work Orders Tasks Properties Geo Assignments" at bounding box center [282, 18] width 343 height 23
click at [128, 16] on span "Visits" at bounding box center [123, 19] width 24 height 12
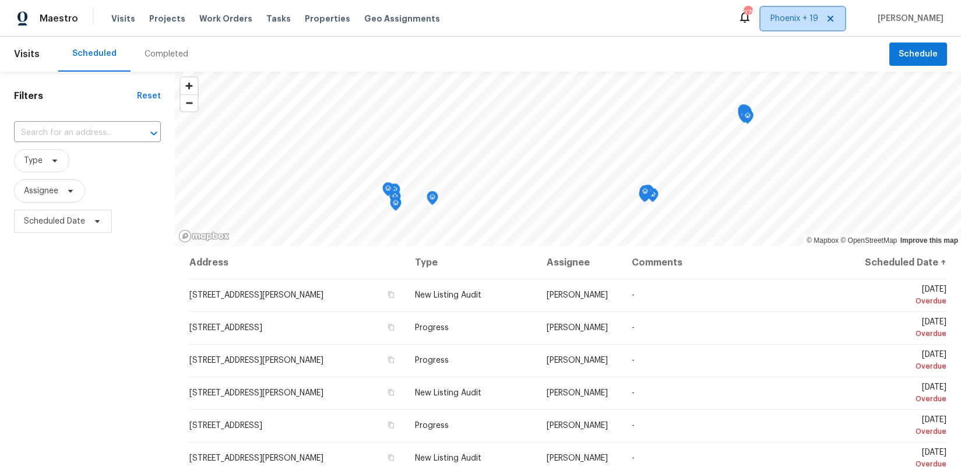
drag, startPoint x: 788, startPoint y: 19, endPoint x: 792, endPoint y: 34, distance: 15.0
click at [789, 20] on span "Phoenix + 19" at bounding box center [794, 19] width 48 height 12
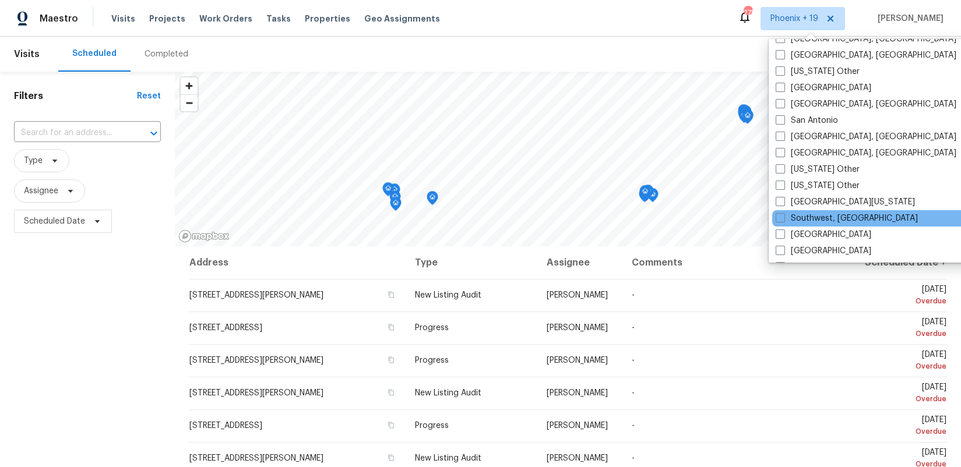
scroll to position [1538, 0]
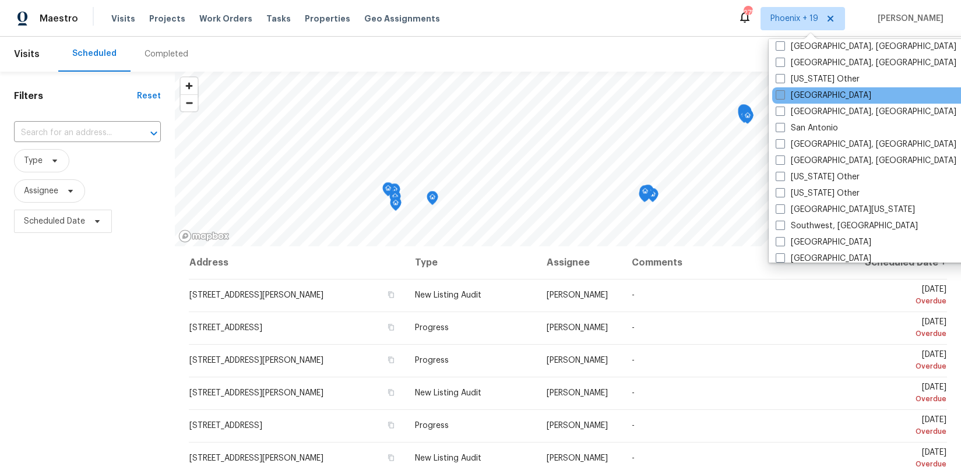
click at [810, 100] on label "[GEOGRAPHIC_DATA]" at bounding box center [823, 96] width 96 height 12
click at [783, 97] on input "[GEOGRAPHIC_DATA]" at bounding box center [779, 94] width 8 height 8
checkbox input "true"
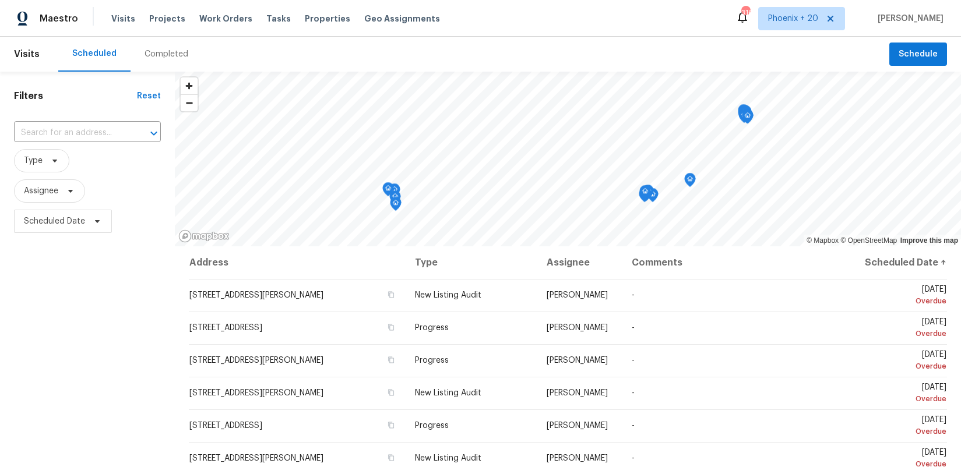
drag, startPoint x: 105, startPoint y: 117, endPoint x: 111, endPoint y: 110, distance: 9.6
click at [108, 114] on div "Filters Reset ​ Type Assignee Scheduled Date" at bounding box center [87, 346] width 175 height 549
click at [104, 129] on input "text" at bounding box center [71, 133] width 114 height 18
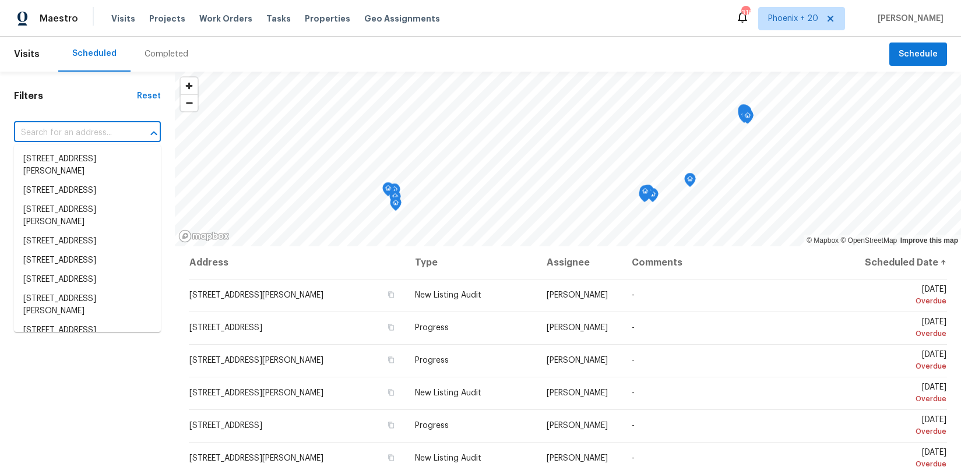
paste input "[STREET_ADDRESS][PERSON_NAME]"
type input "[STREET_ADDRESS][PERSON_NAME]"
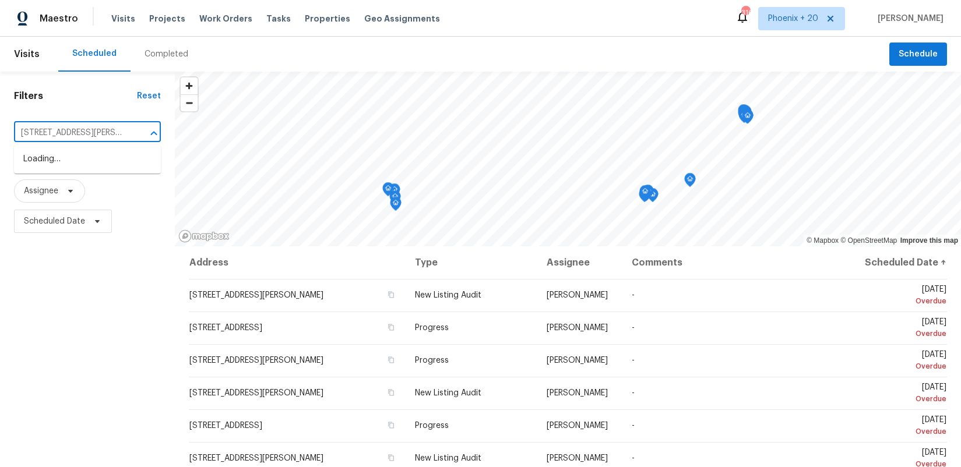
scroll to position [0, 21]
click at [102, 155] on li "[STREET_ADDRESS][PERSON_NAME]" at bounding box center [87, 165] width 147 height 31
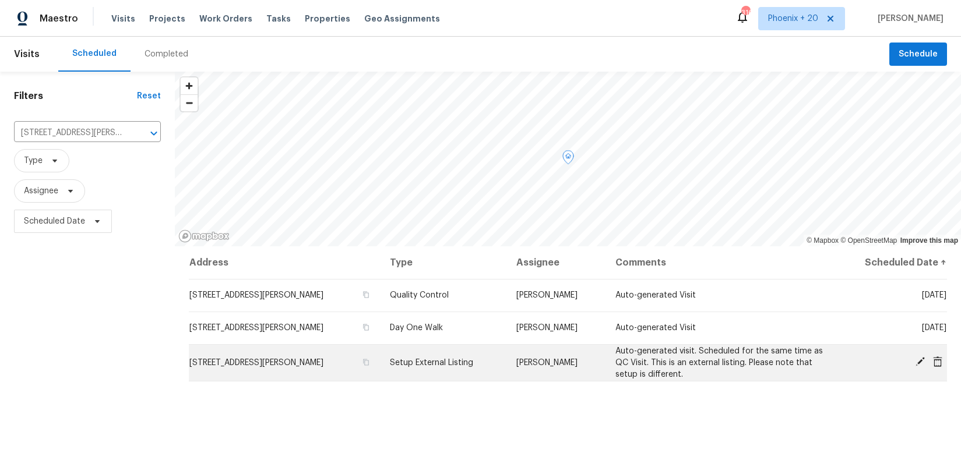
click at [937, 362] on icon at bounding box center [937, 362] width 10 height 10
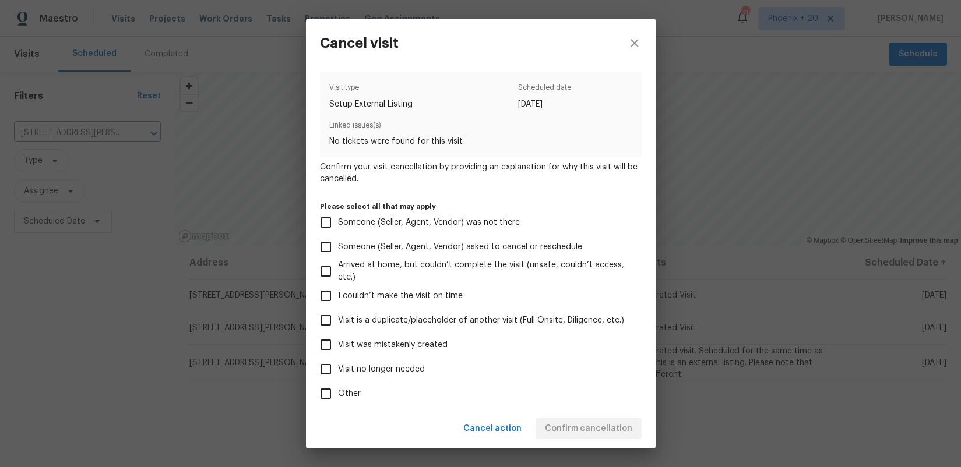
click at [382, 364] on span "Visit no longer needed" at bounding box center [381, 370] width 87 height 12
click at [338, 364] on input "Visit no longer needed" at bounding box center [325, 369] width 24 height 24
checkbox input "true"
click at [377, 343] on span "Visit was mistakenly created" at bounding box center [393, 345] width 110 height 12
click at [338, 343] on input "Visit was mistakenly created" at bounding box center [325, 345] width 24 height 24
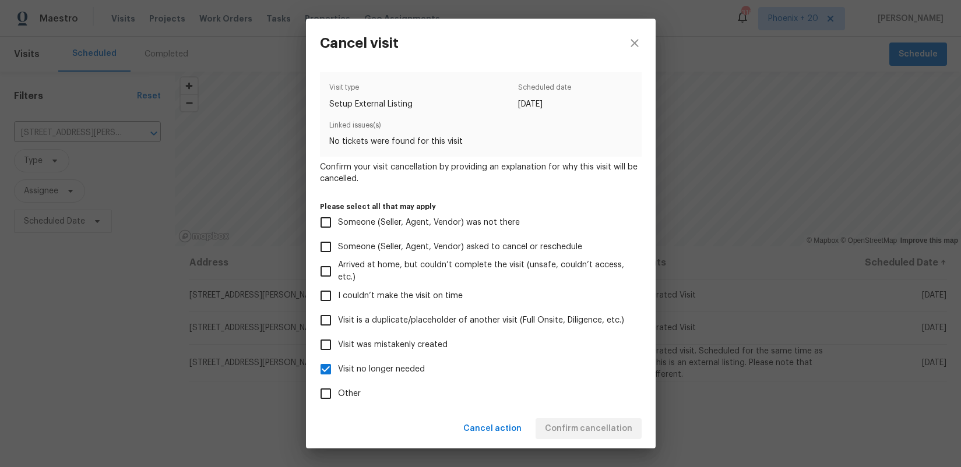
checkbox input "true"
click at [379, 371] on span "Visit no longer needed" at bounding box center [381, 370] width 87 height 12
click at [338, 371] on input "Visit no longer needed" at bounding box center [325, 369] width 24 height 24
checkbox input "false"
click at [553, 429] on span "Confirm cancellation" at bounding box center [588, 429] width 87 height 15
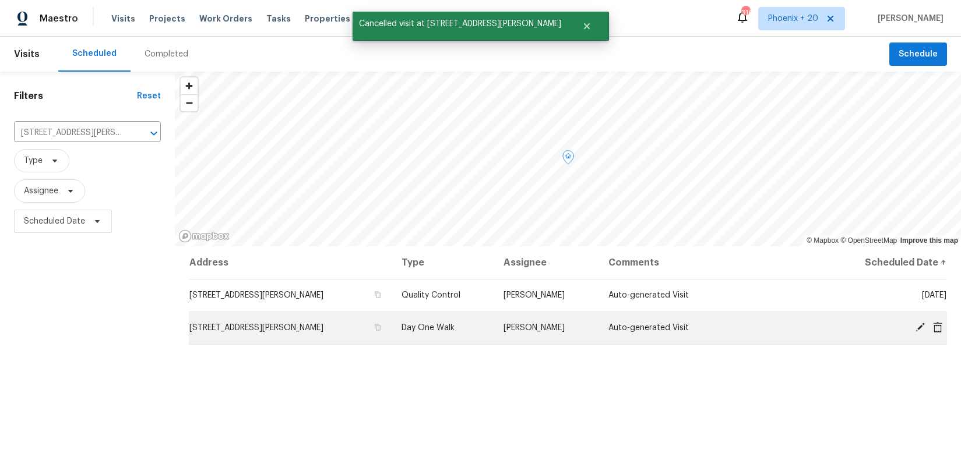
click at [944, 329] on span at bounding box center [937, 327] width 17 height 10
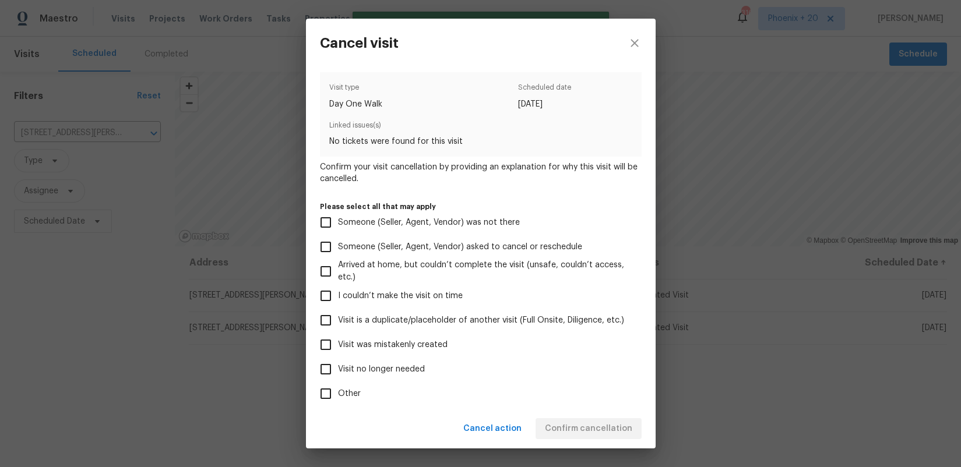
click at [435, 352] on label "Visit was mistakenly created" at bounding box center [472, 345] width 319 height 24
click at [338, 352] on input "Visit was mistakenly created" at bounding box center [325, 345] width 24 height 24
checkbox input "true"
click at [546, 415] on div "Cancel action Confirm cancellation" at bounding box center [481, 429] width 350 height 40
drag, startPoint x: 559, startPoint y: 425, endPoint x: 581, endPoint y: 426, distance: 22.2
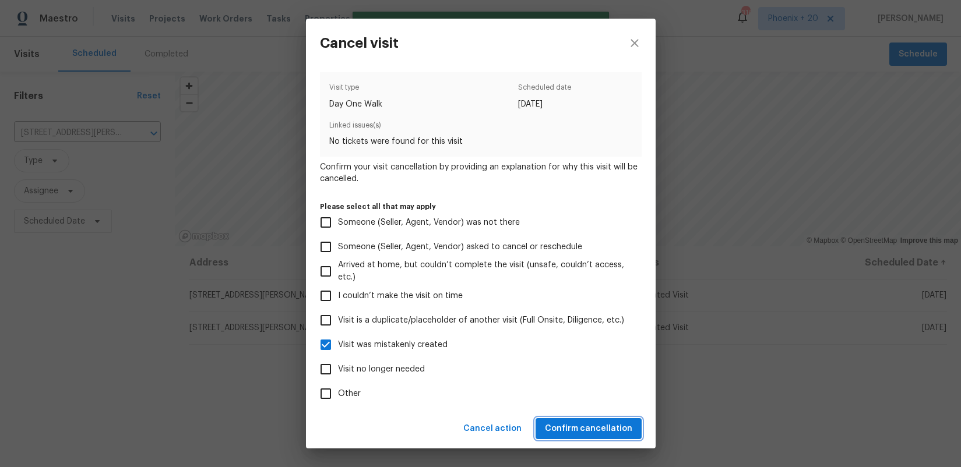
click at [561, 426] on span "Confirm cancellation" at bounding box center [588, 429] width 87 height 15
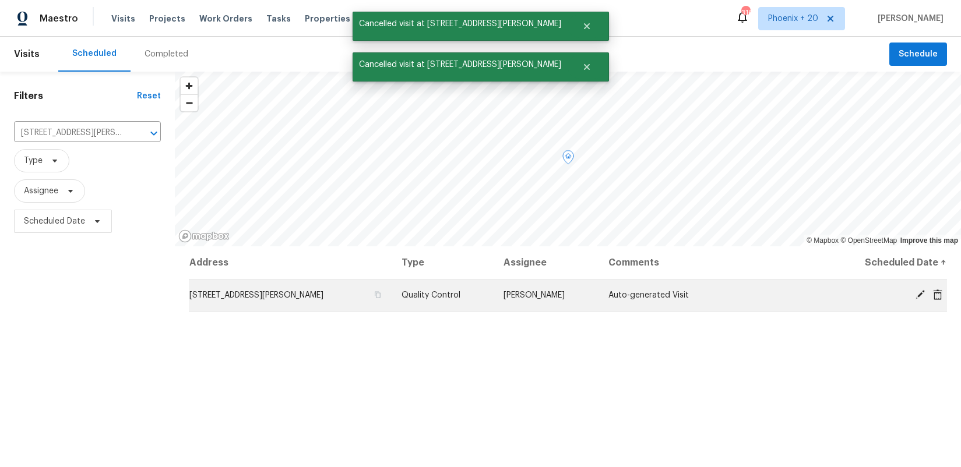
click at [933, 292] on icon at bounding box center [937, 294] width 9 height 10
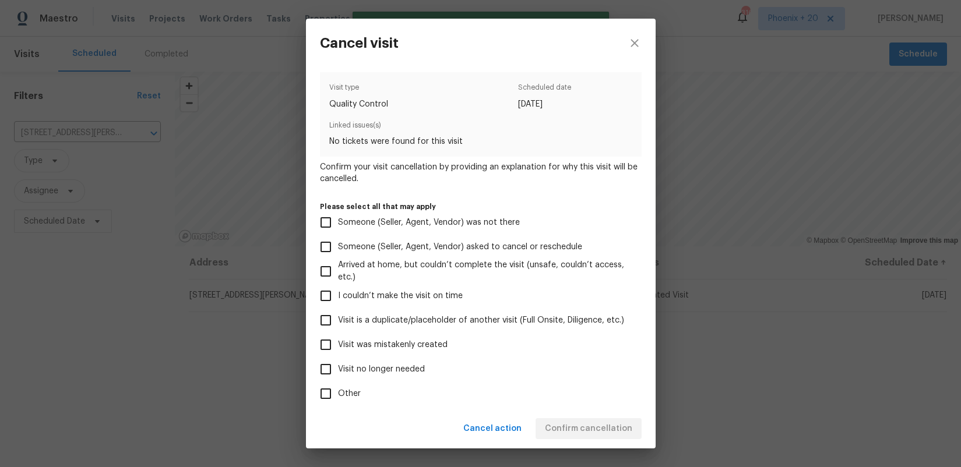
click at [473, 342] on label "Visit was mistakenly created" at bounding box center [472, 345] width 319 height 24
click at [338, 342] on input "Visit was mistakenly created" at bounding box center [325, 345] width 24 height 24
checkbox input "true"
drag, startPoint x: 571, startPoint y: 429, endPoint x: 580, endPoint y: 432, distance: 9.0
click at [571, 430] on span "Confirm cancellation" at bounding box center [588, 429] width 87 height 15
